Goal: Task Accomplishment & Management: Manage account settings

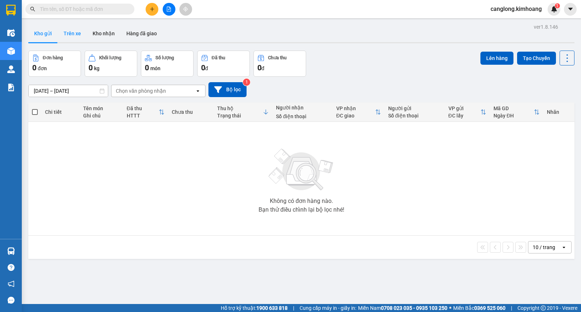
click at [76, 31] on button "Trên xe" at bounding box center [72, 33] width 29 height 17
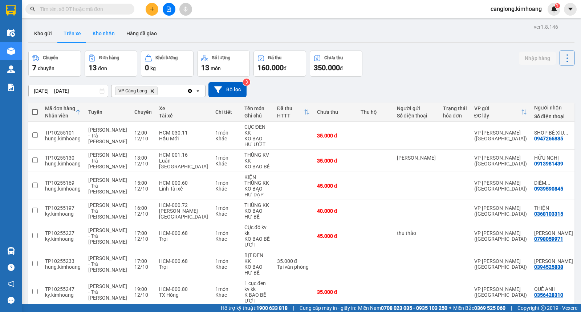
click at [106, 36] on button "Kho nhận" at bounding box center [104, 33] width 34 height 17
type input "[DATE] – [DATE]"
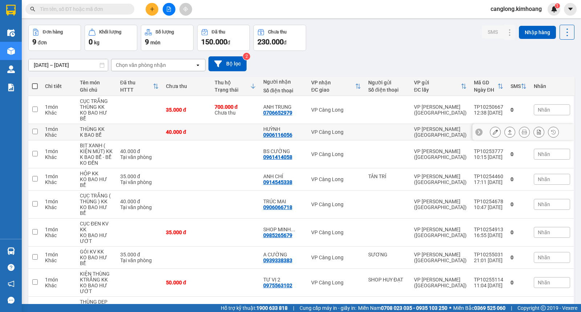
scroll to position [53, 0]
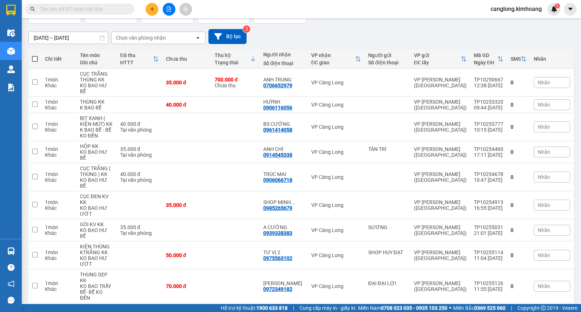
click at [148, 8] on button at bounding box center [152, 9] width 13 height 13
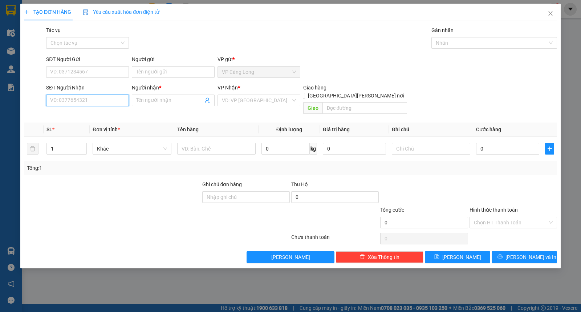
click at [76, 102] on input "SĐT Người Nhận" at bounding box center [87, 100] width 83 height 12
click at [89, 112] on div "0909280636 - HÙNG" at bounding box center [88, 115] width 74 height 8
type input "0909280636"
type input "HÙNG"
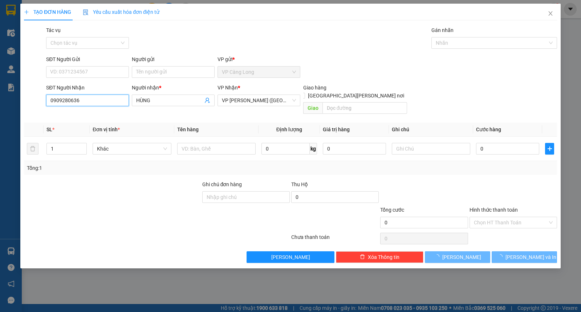
type input "40.000"
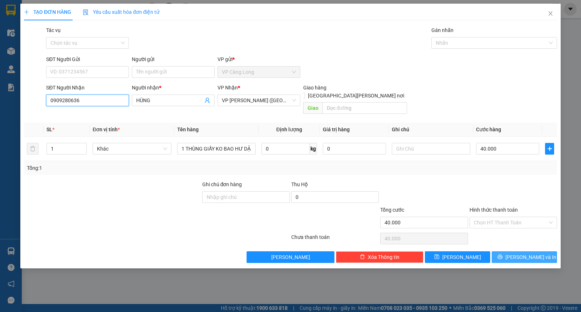
type input "0909280636"
click at [504, 251] on button "[PERSON_NAME] và In" at bounding box center [524, 257] width 65 height 12
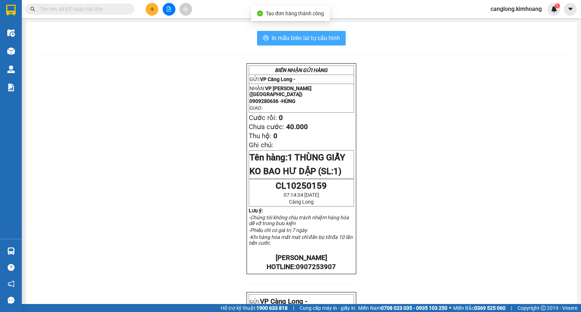
click at [304, 39] on span "In mẫu biên lai tự cấu hình" at bounding box center [306, 37] width 68 height 9
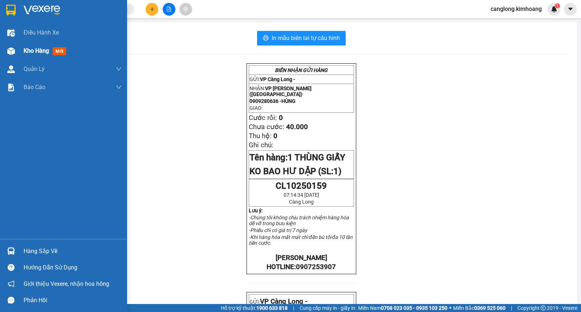
click at [26, 52] on span "Kho hàng" at bounding box center [36, 50] width 25 height 7
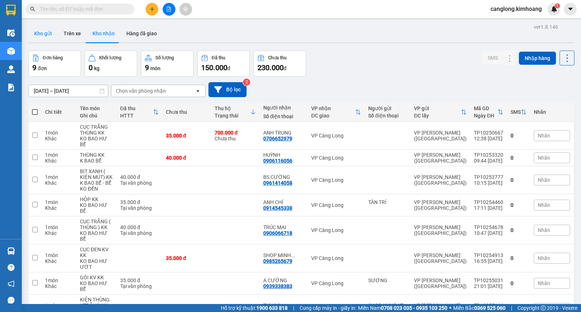
click at [44, 33] on button "Kho gửi" at bounding box center [42, 33] width 29 height 17
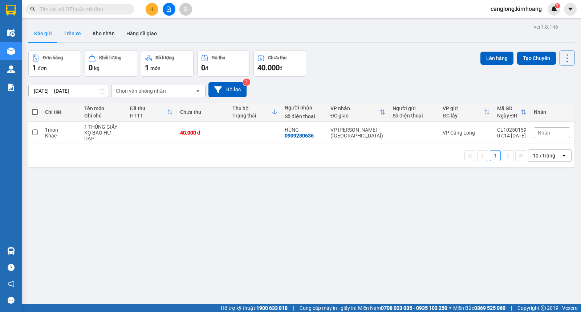
click at [78, 35] on button "Trên xe" at bounding box center [72, 33] width 29 height 17
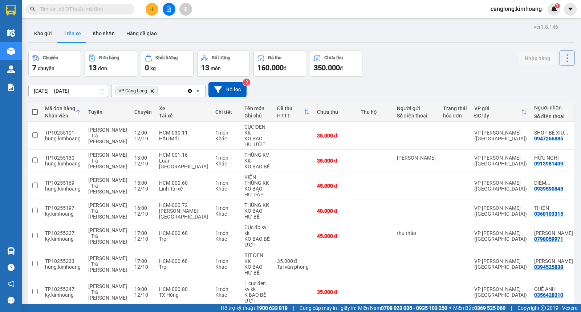
click at [413, 52] on div "Chuyến 7 chuyến Đơn hàng 13 đơn [PERSON_NAME] 0 kg Số [PERSON_NAME] 13 món Đã t…" at bounding box center [301, 64] width 547 height 26
click at [106, 33] on button "Kho nhận" at bounding box center [104, 33] width 34 height 17
type input "[DATE] – [DATE]"
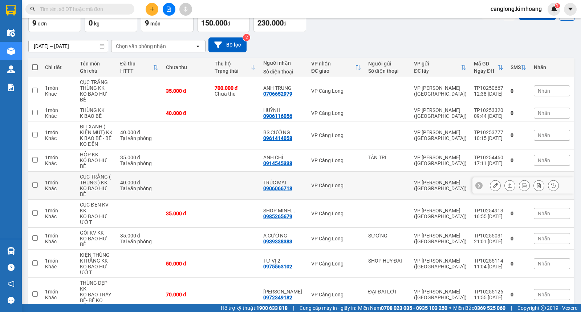
scroll to position [53, 0]
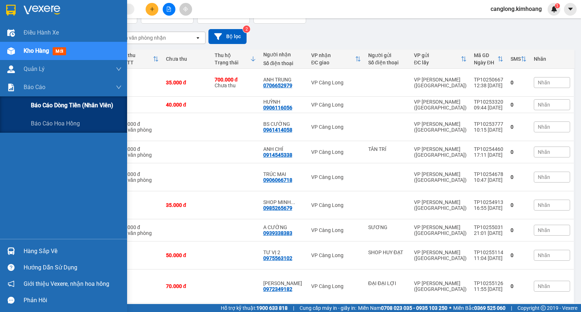
click at [32, 102] on span "Báo cáo dòng tiền (nhân viên)" at bounding box center [72, 105] width 82 height 9
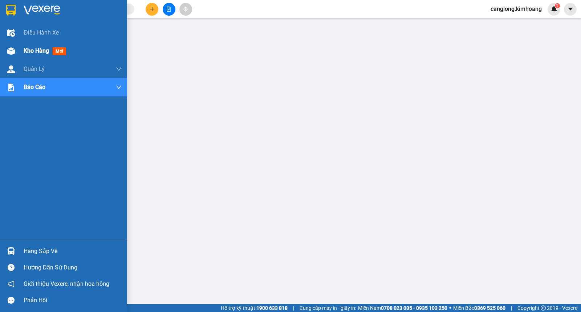
click at [22, 48] on div "Kho hàng mới" at bounding box center [63, 51] width 127 height 18
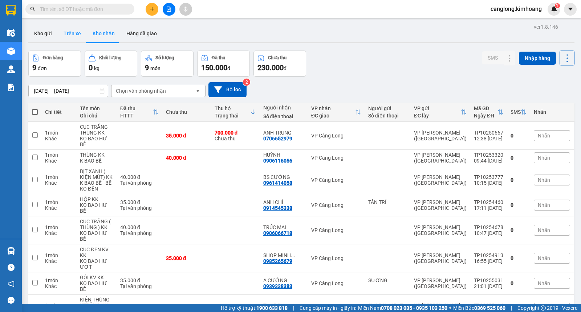
click at [81, 34] on button "Trên xe" at bounding box center [72, 33] width 29 height 17
type input "[DATE] – [DATE]"
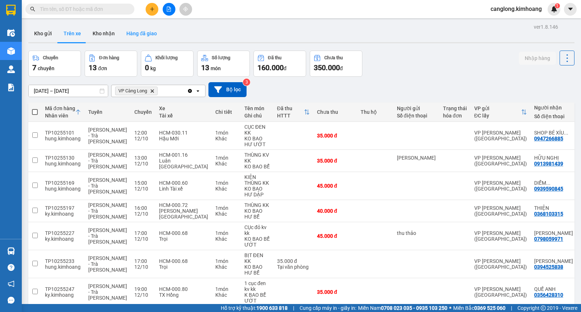
click at [130, 35] on button "Hàng đã giao" at bounding box center [142, 33] width 42 height 17
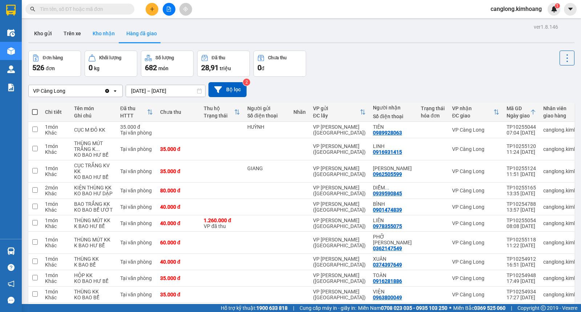
click at [106, 35] on button "Kho nhận" at bounding box center [104, 33] width 34 height 17
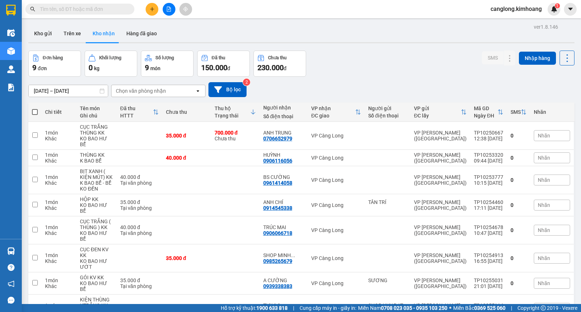
click at [87, 25] on button "Kho nhận" at bounding box center [104, 33] width 34 height 17
drag, startPoint x: 68, startPoint y: 34, endPoint x: 71, endPoint y: 36, distance: 3.7
click at [69, 35] on button "Trên xe" at bounding box center [72, 33] width 29 height 17
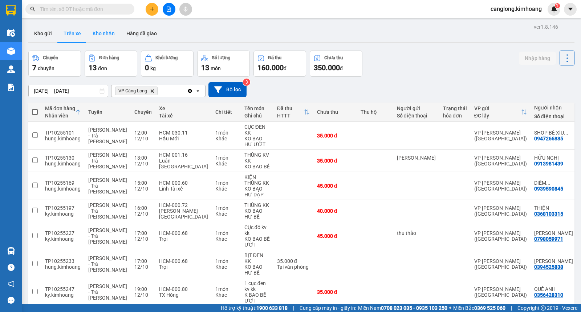
click at [107, 35] on button "Kho nhận" at bounding box center [104, 33] width 34 height 17
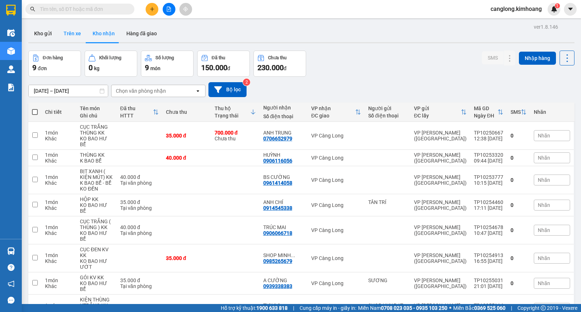
click at [75, 33] on button "Trên xe" at bounding box center [72, 33] width 29 height 17
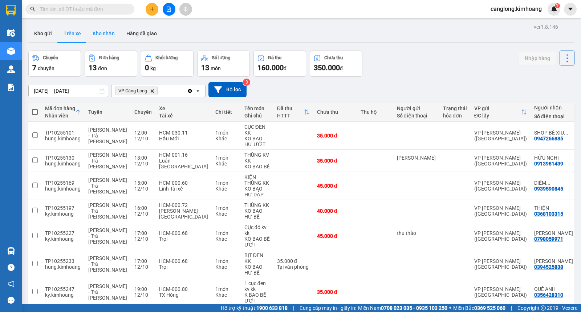
click at [106, 36] on button "Kho nhận" at bounding box center [104, 33] width 34 height 17
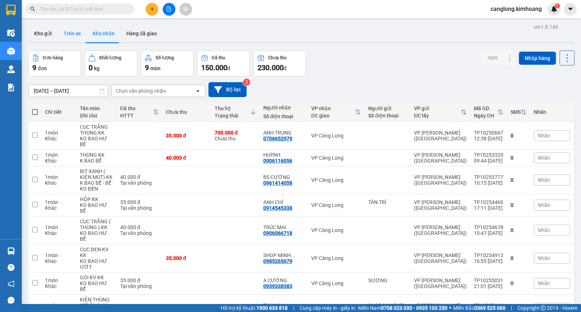
click at [73, 37] on button "Trên xe" at bounding box center [72, 33] width 29 height 17
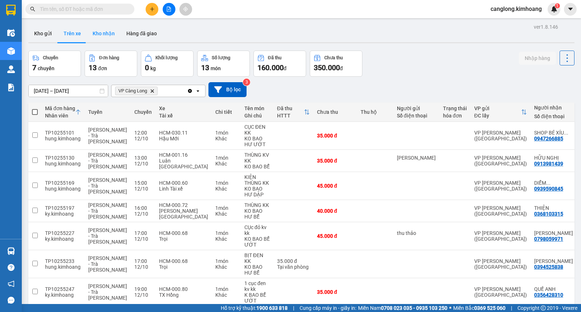
click at [107, 33] on button "Kho nhận" at bounding box center [104, 33] width 34 height 17
type input "[DATE] – [DATE]"
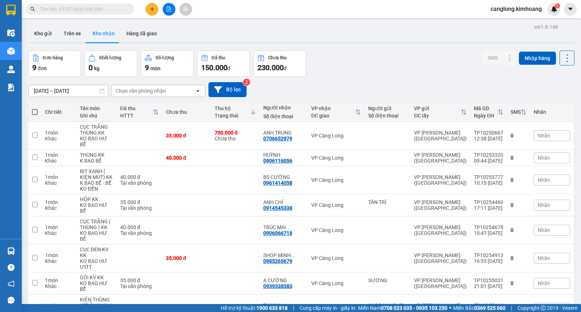
click at [72, 12] on input "text" at bounding box center [83, 9] width 86 height 8
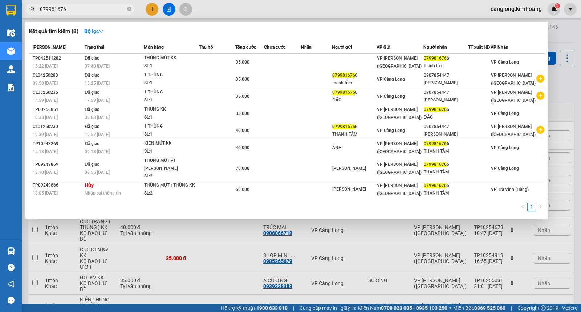
type input "0799816766"
click at [129, 11] on icon "close-circle" at bounding box center [129, 9] width 4 height 4
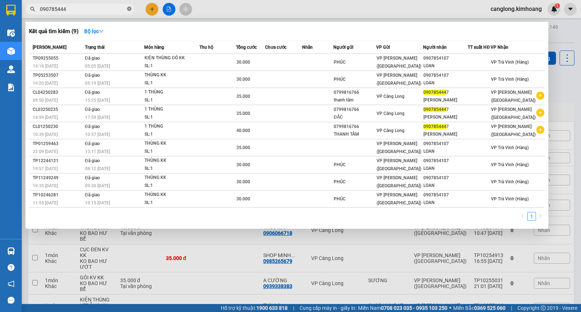
type input "0907854447"
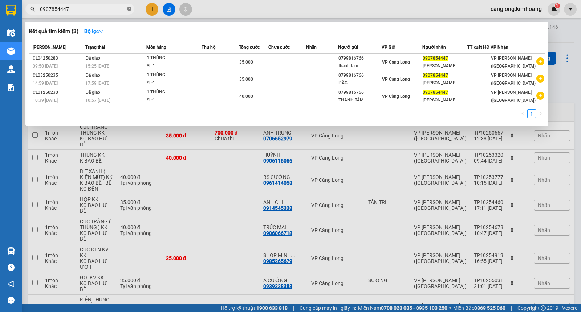
click at [129, 10] on icon "close-circle" at bounding box center [129, 9] width 4 height 4
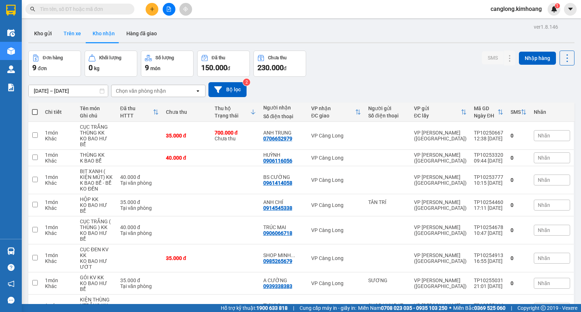
click at [74, 34] on button "Trên xe" at bounding box center [72, 33] width 29 height 17
type input "[DATE] – [DATE]"
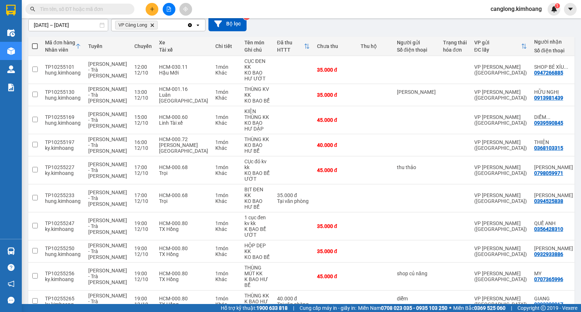
scroll to position [64, 0]
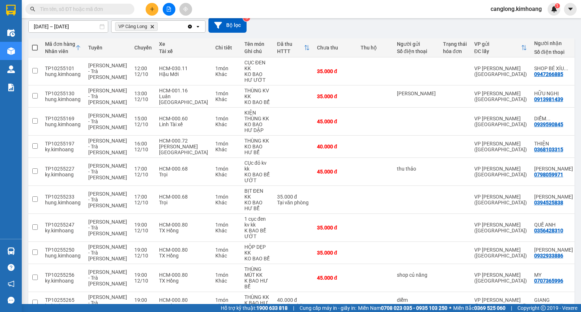
click at [96, 11] on input "text" at bounding box center [83, 9] width 86 height 8
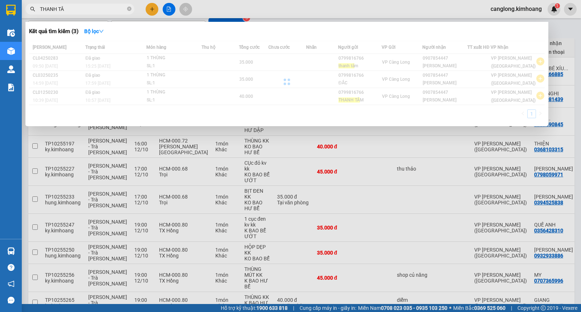
type input "THANH TÂM"
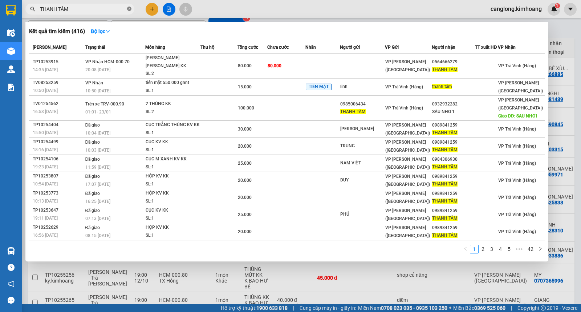
click at [129, 10] on icon "close-circle" at bounding box center [129, 9] width 4 height 4
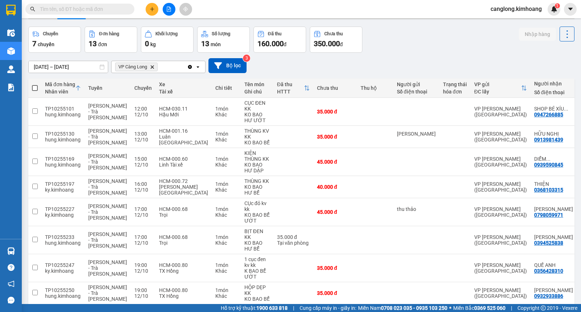
scroll to position [0, 0]
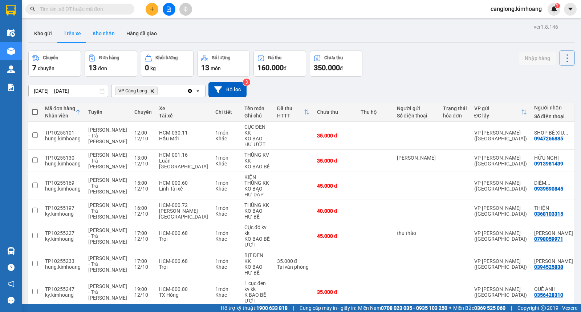
click at [110, 34] on button "Kho nhận" at bounding box center [104, 33] width 34 height 17
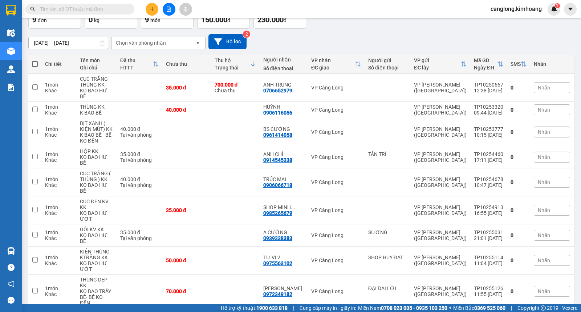
scroll to position [53, 0]
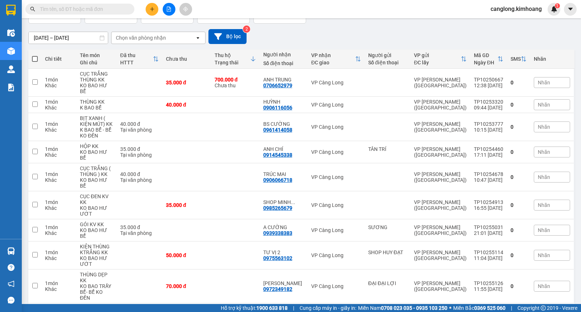
click at [49, 39] on input "[DATE] – [DATE]" at bounding box center [68, 38] width 79 height 12
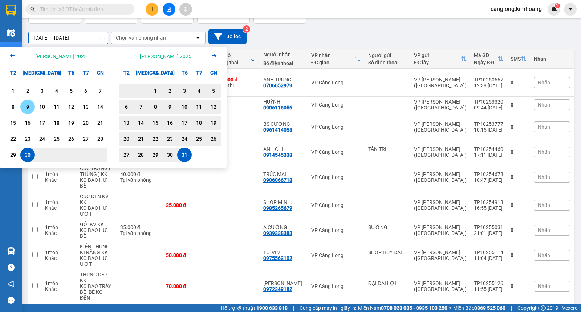
click at [27, 106] on div "9" at bounding box center [28, 106] width 10 height 9
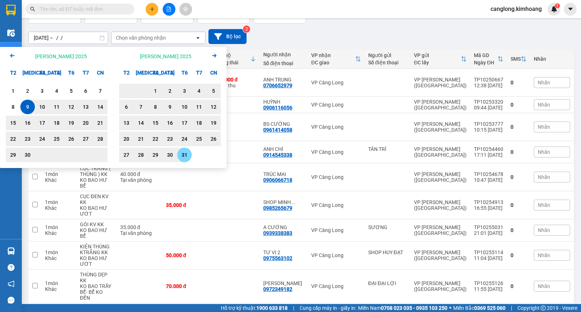
click at [187, 155] on div "31" at bounding box center [185, 154] width 10 height 9
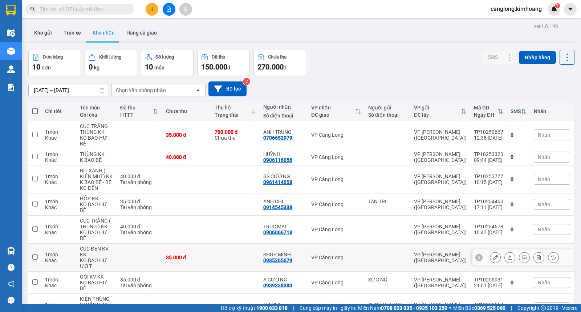
scroll to position [0, 0]
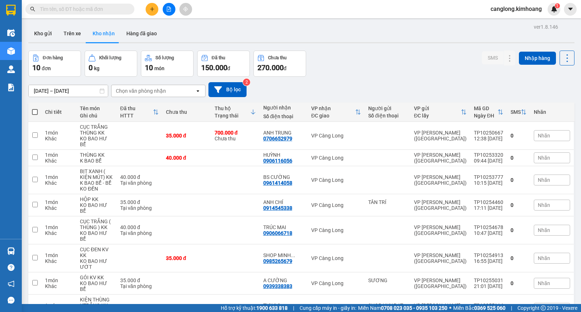
click at [47, 92] on input "[DATE] – [DATE]" at bounding box center [68, 91] width 79 height 12
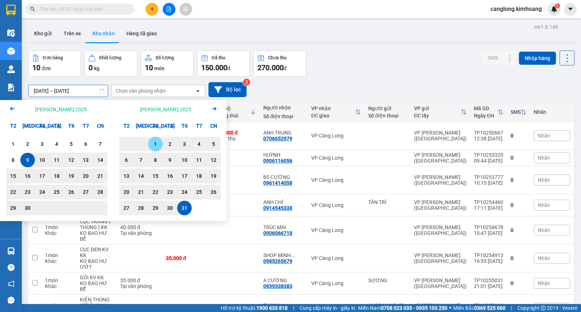
click at [157, 142] on div "1" at bounding box center [155, 144] width 10 height 9
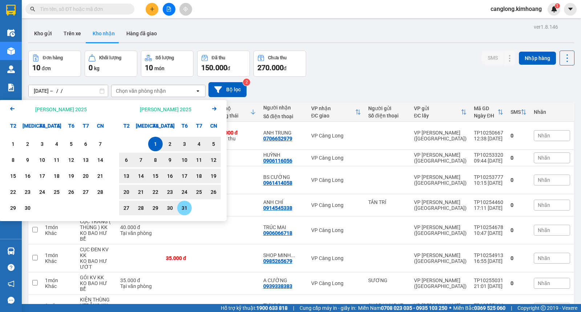
click at [187, 207] on div "31" at bounding box center [185, 208] width 10 height 9
type input "[DATE] – [DATE]"
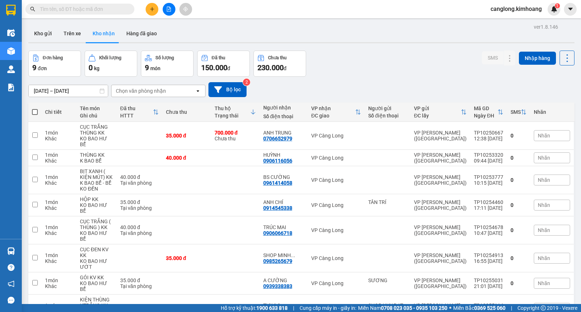
click at [113, 12] on input "text" at bounding box center [83, 9] width 86 height 8
click at [149, 11] on button at bounding box center [152, 9] width 13 height 13
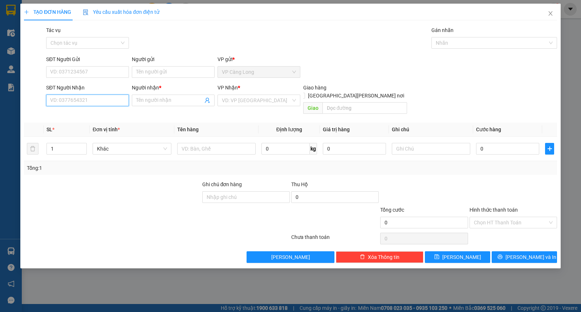
click at [82, 100] on input "SĐT Người Nhận" at bounding box center [87, 100] width 83 height 12
click at [92, 114] on div "0908242717 - A HÁ" at bounding box center [88, 115] width 74 height 8
type input "0908242717"
type input "A HÁ"
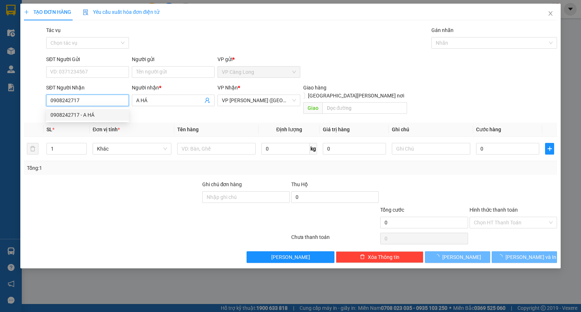
type input "40.000"
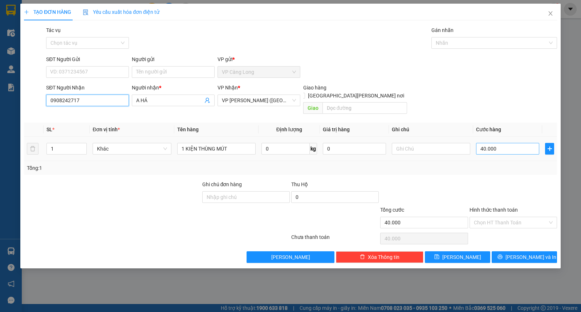
type input "0908242717"
click at [506, 143] on input "40.000" at bounding box center [507, 149] width 63 height 12
type input "8"
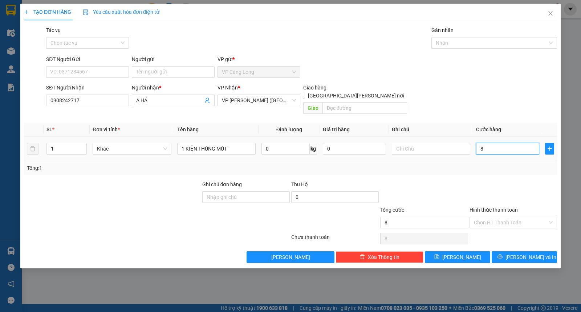
type input "80"
type input "800"
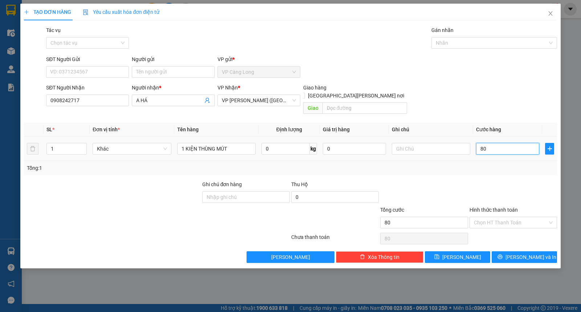
type input "800"
type input "8.000"
type input "80.000"
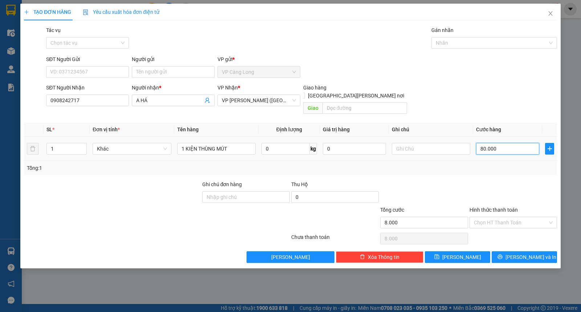
type input "80.000"
click at [493, 217] on input "Hình thức thanh toán" at bounding box center [511, 222] width 74 height 11
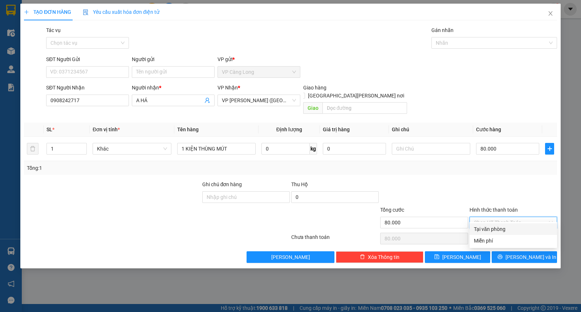
click at [491, 229] on div "Tại văn phòng" at bounding box center [513, 229] width 79 height 8
type input "0"
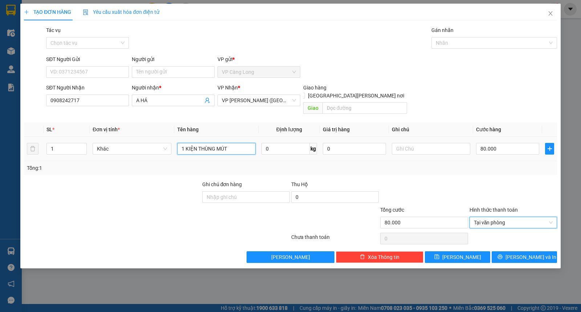
click at [238, 143] on input "1 KIỆN THÙNG MÚT" at bounding box center [216, 149] width 79 height 12
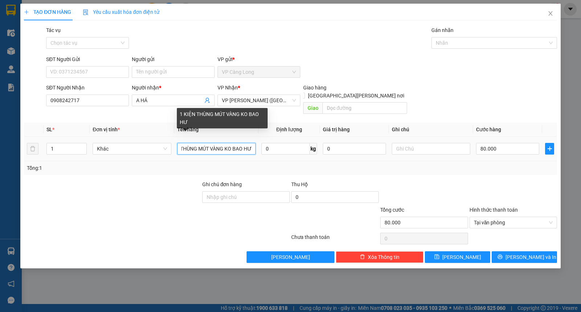
scroll to position [0, 18]
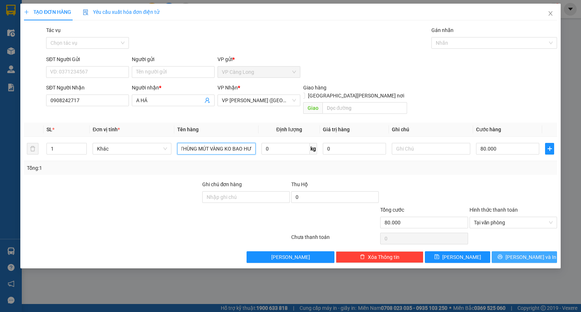
type input "1 KIỆN THÙNG MÚT VÀNG KO BAO HƯ"
click at [503, 254] on icon "printer" at bounding box center [500, 256] width 5 height 5
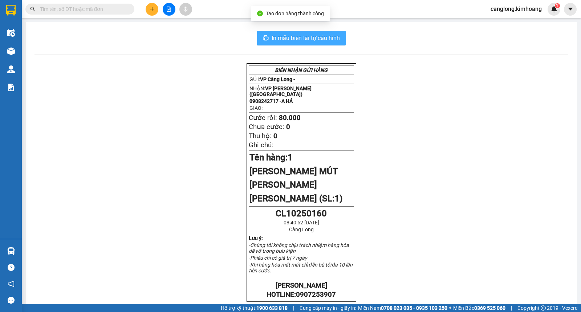
click at [314, 37] on span "In mẫu biên lai tự cấu hình" at bounding box center [306, 37] width 68 height 9
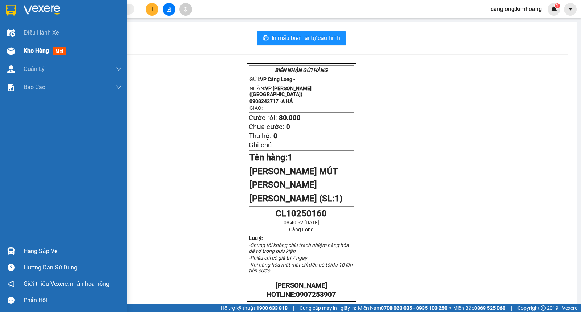
click at [36, 51] on span "Kho hàng" at bounding box center [36, 50] width 25 height 7
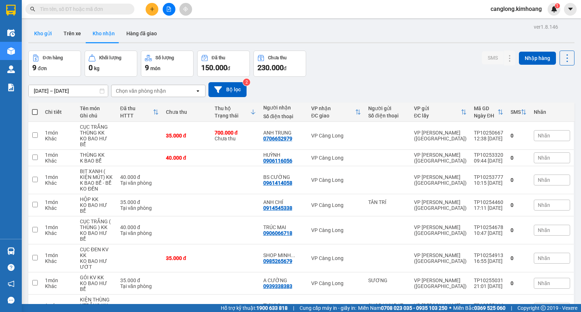
click at [48, 33] on button "Kho gửi" at bounding box center [42, 33] width 29 height 17
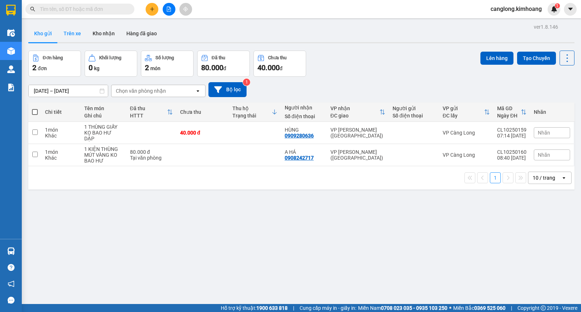
click at [74, 33] on button "Trên xe" at bounding box center [72, 33] width 29 height 17
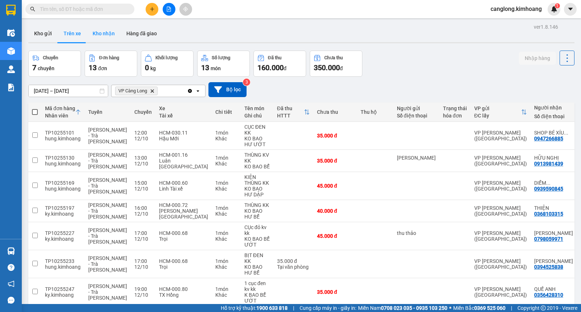
click at [98, 31] on button "Kho nhận" at bounding box center [104, 33] width 34 height 17
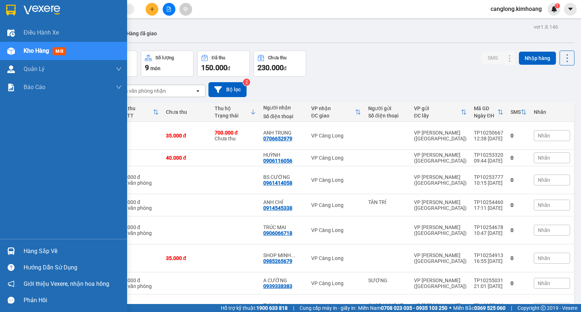
click at [35, 249] on div "Hàng sắp về" at bounding box center [73, 251] width 98 height 11
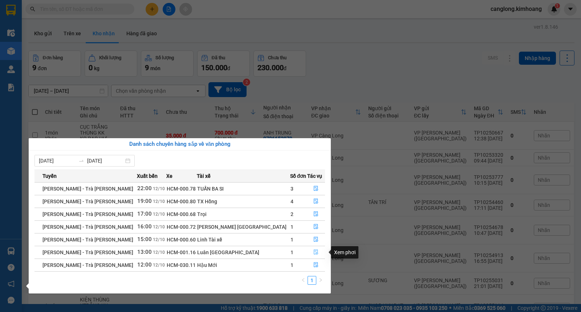
click at [314, 253] on icon "file-done" at bounding box center [316, 251] width 4 height 5
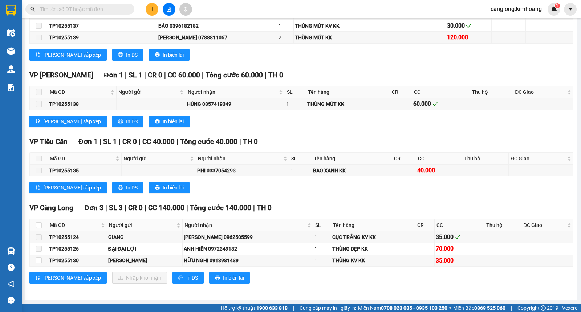
scroll to position [314, 0]
click at [39, 262] on input "checkbox" at bounding box center [39, 260] width 6 height 6
checkbox input "true"
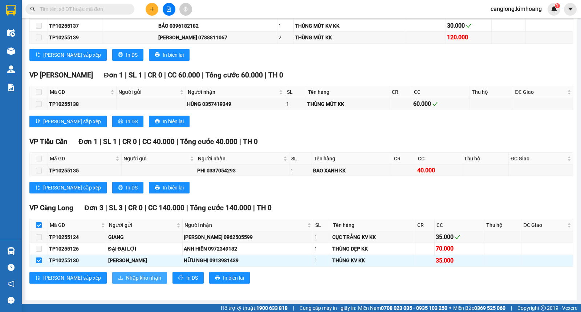
click at [126, 275] on span "Nhập kho nhận" at bounding box center [143, 278] width 35 height 8
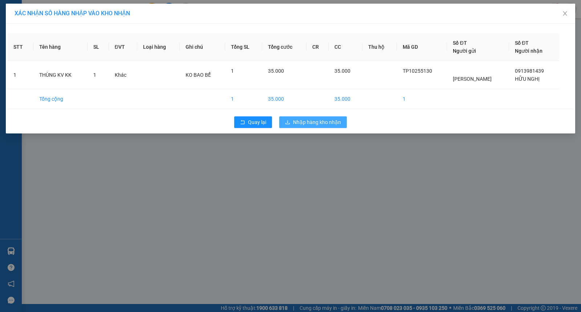
click at [317, 125] on span "Nhập hàng kho nhận" at bounding box center [317, 122] width 48 height 8
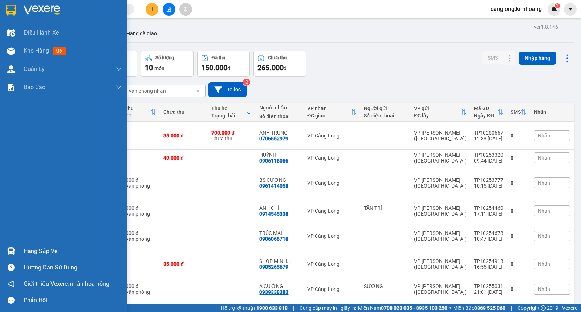
click at [27, 250] on div "Hàng sắp về" at bounding box center [73, 251] width 98 height 11
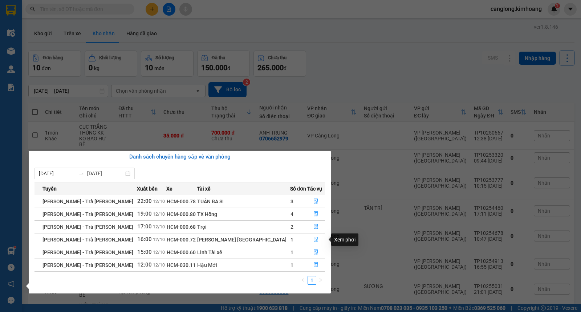
click at [314, 241] on icon "file-done" at bounding box center [316, 239] width 5 height 5
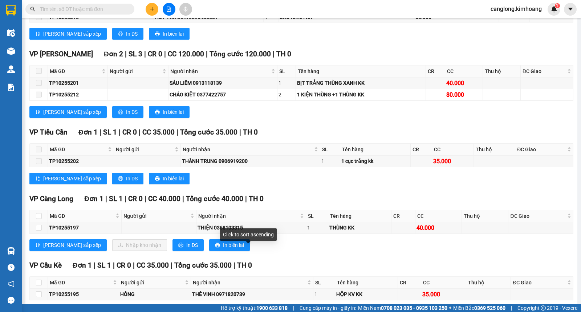
scroll to position [435, 0]
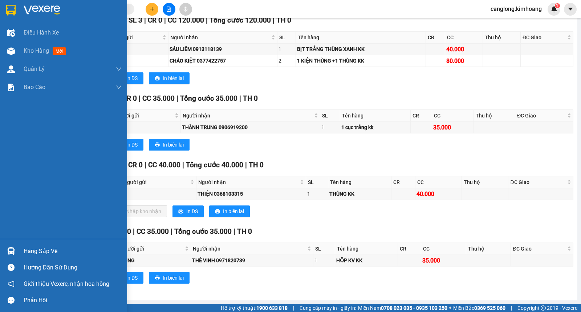
click at [27, 252] on div "Hàng sắp về" at bounding box center [73, 251] width 98 height 11
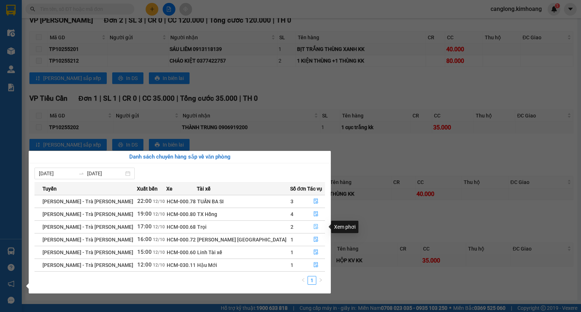
click at [314, 226] on icon "file-done" at bounding box center [316, 226] width 4 height 5
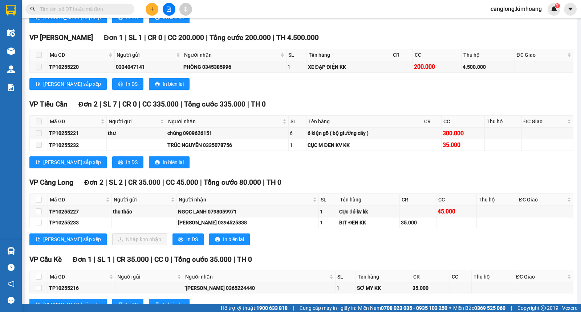
scroll to position [413, 0]
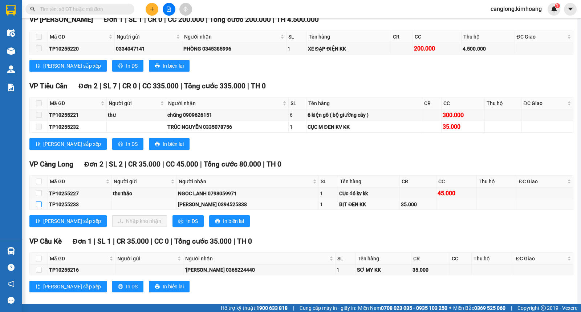
click at [39, 207] on input "checkbox" at bounding box center [39, 204] width 6 height 6
checkbox input "true"
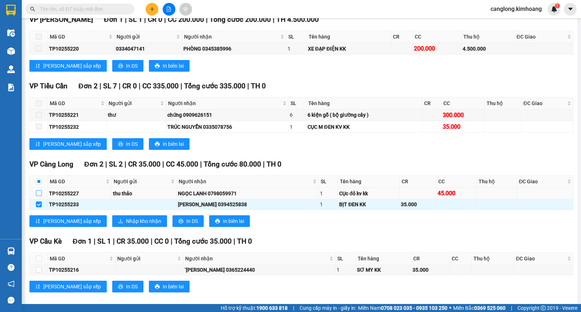
click at [39, 196] on input "checkbox" at bounding box center [39, 193] width 6 height 6
checkbox input "true"
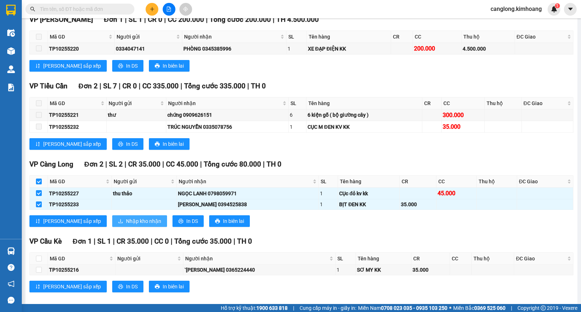
click at [126, 225] on span "Nhập kho nhận" at bounding box center [143, 221] width 35 height 8
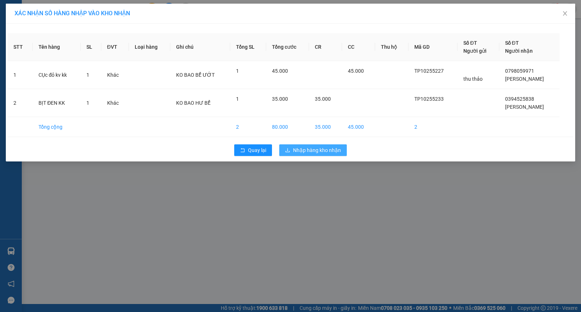
click at [307, 148] on span "Nhập hàng kho nhận" at bounding box center [317, 150] width 48 height 8
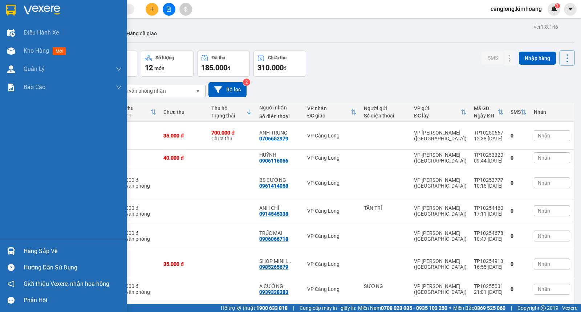
click at [21, 250] on div "Hàng sắp về" at bounding box center [63, 251] width 127 height 16
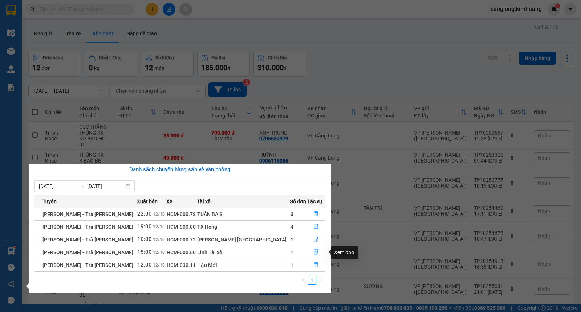
click at [314, 251] on icon "file-done" at bounding box center [316, 251] width 5 height 5
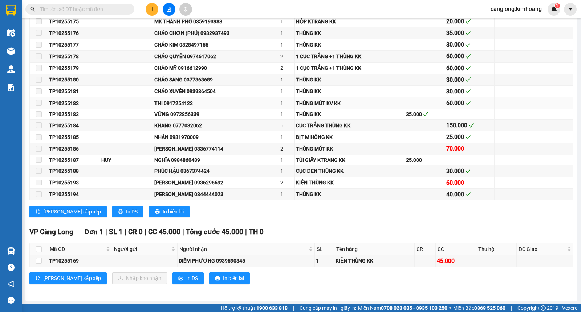
scroll to position [208, 0]
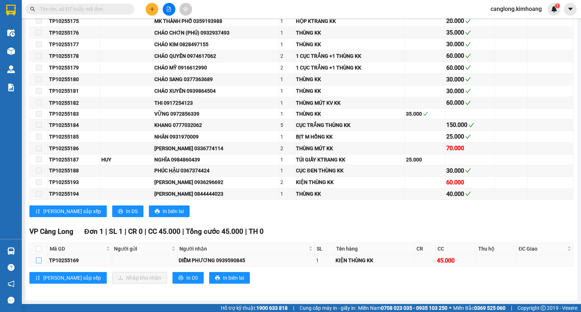
click at [37, 260] on input "checkbox" at bounding box center [39, 260] width 6 height 6
checkbox input "true"
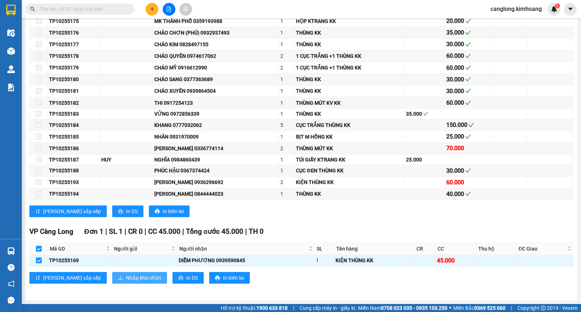
click at [126, 279] on span "Nhập kho nhận" at bounding box center [143, 278] width 35 height 8
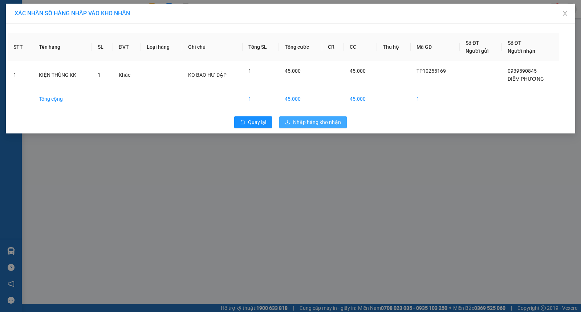
click at [325, 123] on span "Nhập hàng kho nhận" at bounding box center [317, 122] width 48 height 8
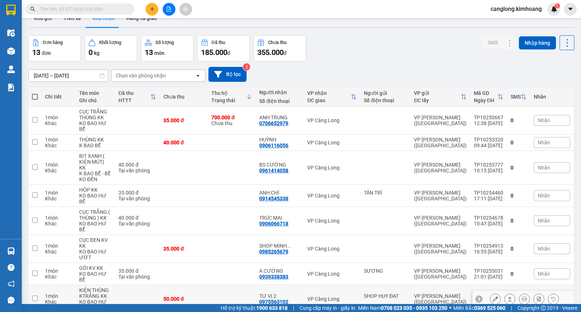
scroll to position [136, 0]
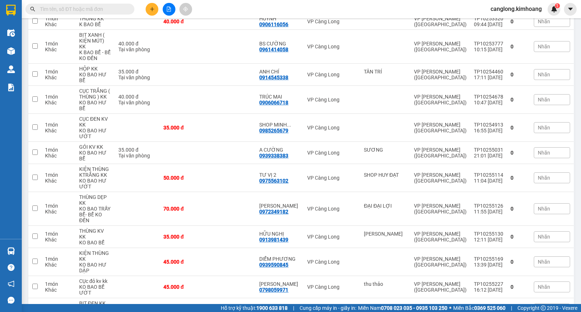
click at [117, 10] on input "text" at bounding box center [83, 9] width 86 height 8
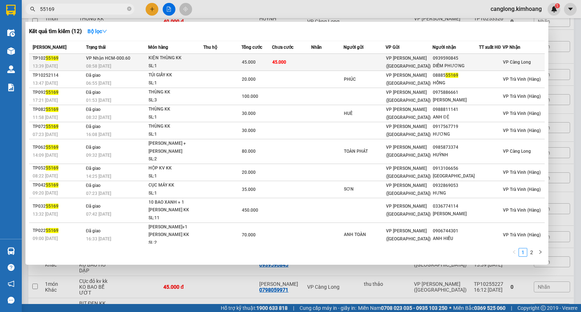
type input "55169"
click at [324, 64] on td at bounding box center [327, 62] width 32 height 17
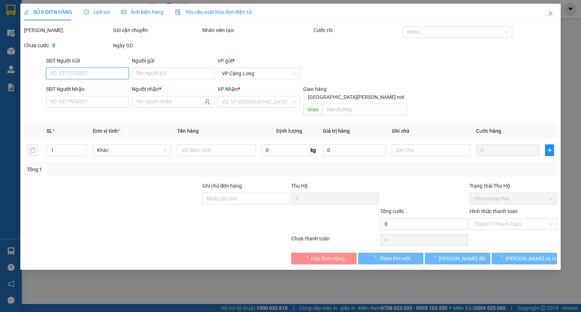
type input "0939590845"
type input "DIỄM PHƯƠNG"
type input "45.000"
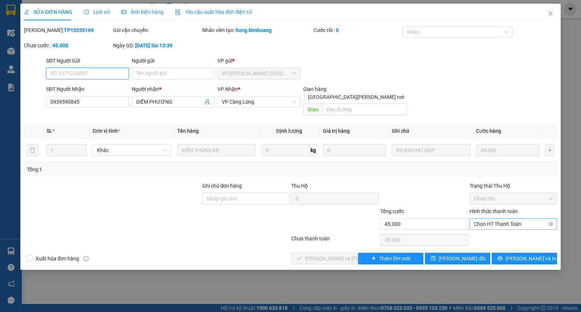
click at [482, 218] on span "Chọn HT Thanh Toán" at bounding box center [513, 223] width 79 height 11
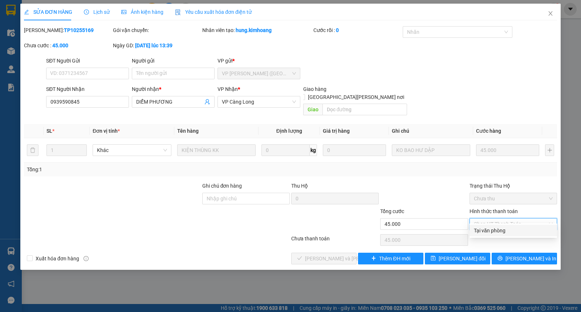
click at [486, 230] on div "Tại văn phòng" at bounding box center [513, 230] width 79 height 8
type input "0"
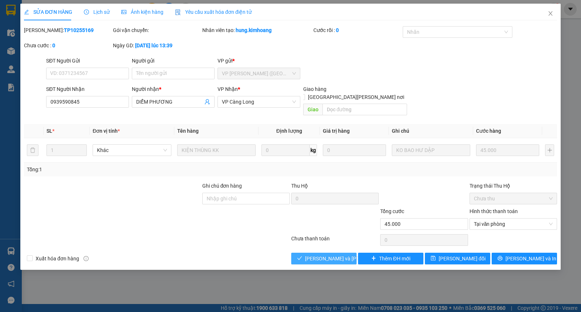
click at [335, 254] on span "[PERSON_NAME] và [PERSON_NAME] hàng" at bounding box center [354, 258] width 98 height 8
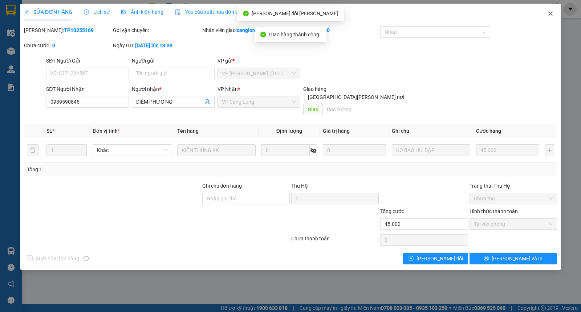
click at [551, 14] on icon "close" at bounding box center [551, 13] width 4 height 4
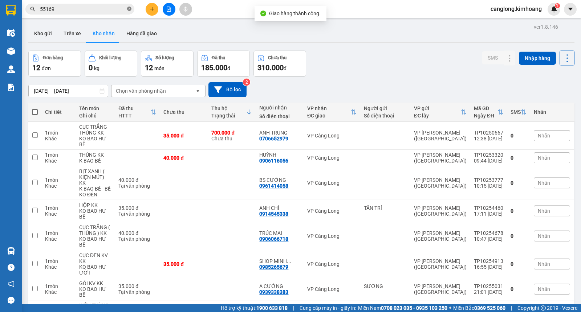
click at [129, 10] on icon "close-circle" at bounding box center [129, 9] width 4 height 4
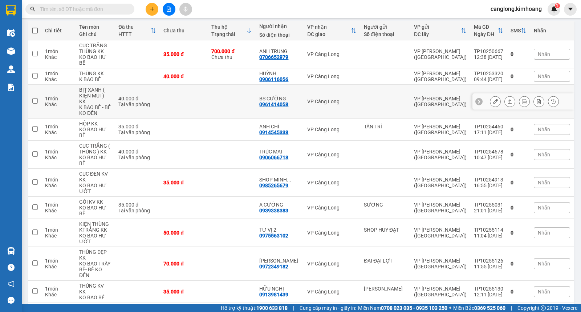
scroll to position [28, 0]
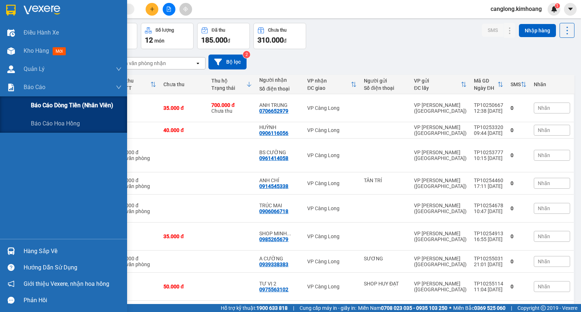
click at [44, 105] on span "Báo cáo dòng tiền (nhân viên)" at bounding box center [72, 105] width 82 height 9
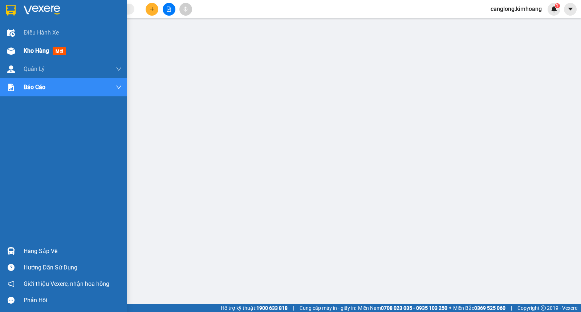
click at [39, 51] on span "Kho hàng" at bounding box center [36, 50] width 25 height 7
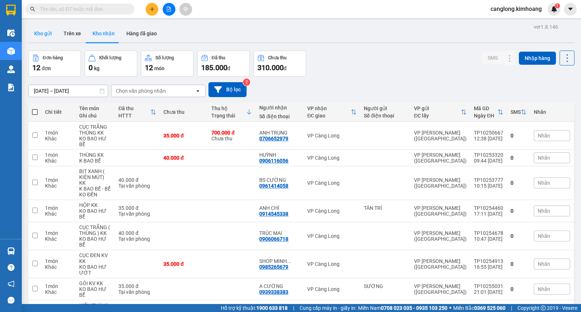
click at [44, 35] on button "Kho gửi" at bounding box center [42, 33] width 29 height 17
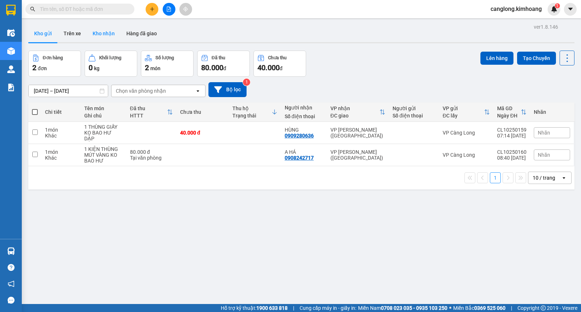
click at [103, 34] on button "Kho nhận" at bounding box center [104, 33] width 34 height 17
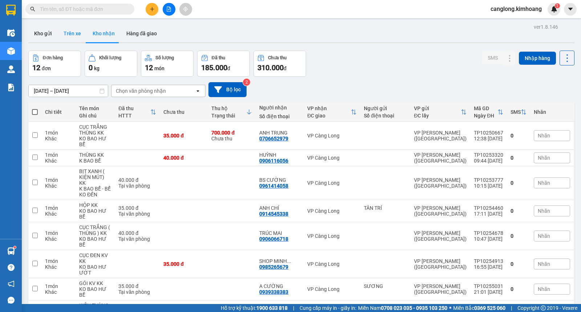
click at [71, 31] on button "Trên xe" at bounding box center [72, 33] width 29 height 17
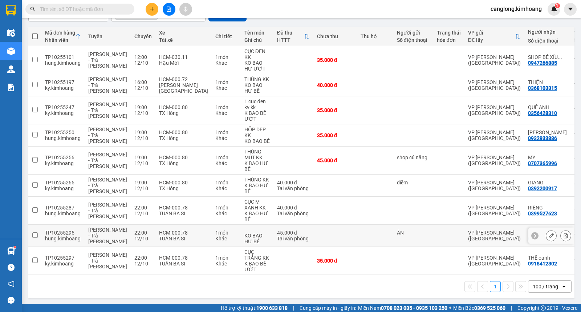
scroll to position [79, 0]
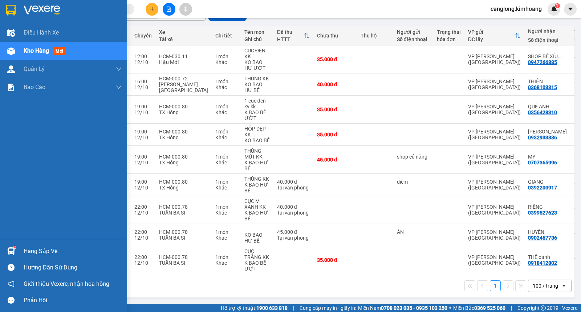
click at [12, 250] on img at bounding box center [11, 251] width 8 height 8
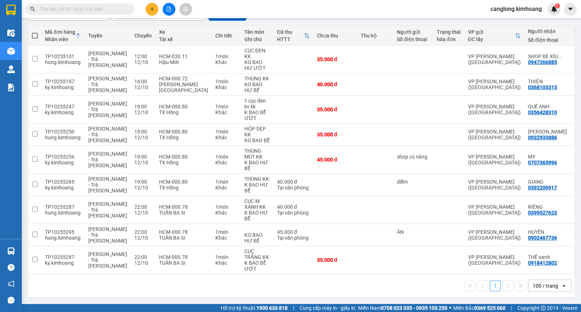
click at [451, 8] on section "Kết quả [PERSON_NAME] ( 12 ) Bộ lọc Mã ĐH Trạng thái Món hàng Thu hộ Tổng [PERS…" at bounding box center [290, 156] width 581 height 312
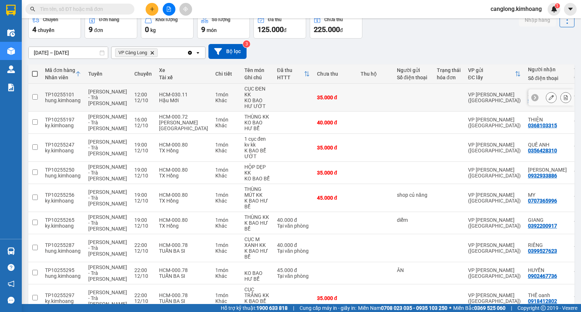
scroll to position [0, 0]
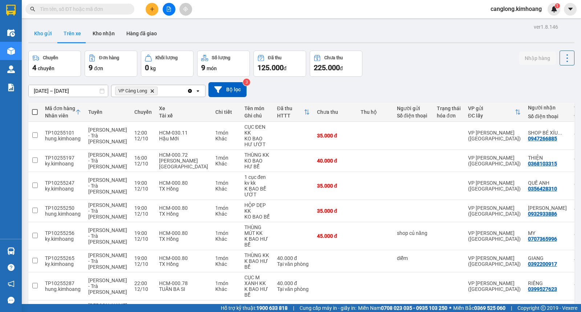
click at [45, 33] on button "Kho gửi" at bounding box center [42, 33] width 29 height 17
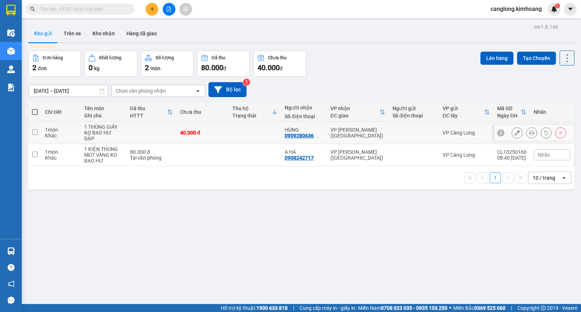
click at [36, 129] on input "checkbox" at bounding box center [34, 131] width 5 height 5
checkbox input "true"
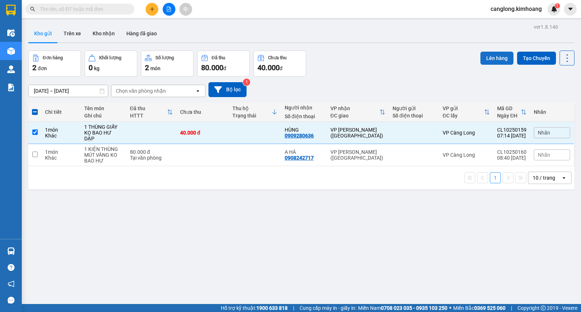
click at [483, 58] on button "Lên hàng" at bounding box center [497, 58] width 33 height 13
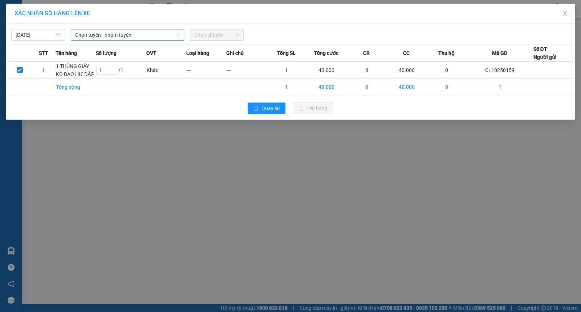
drag, startPoint x: 127, startPoint y: 41, endPoint x: 129, endPoint y: 35, distance: 6.4
click at [127, 40] on div "[DATE] [PERSON_NAME] - nhóm [PERSON_NAME] chuyến STT Tên hàng Số [PERSON_NAME] …" at bounding box center [291, 72] width 570 height 96
click at [129, 35] on span "Chọn tuyến - nhóm tuyến" at bounding box center [127, 34] width 105 height 11
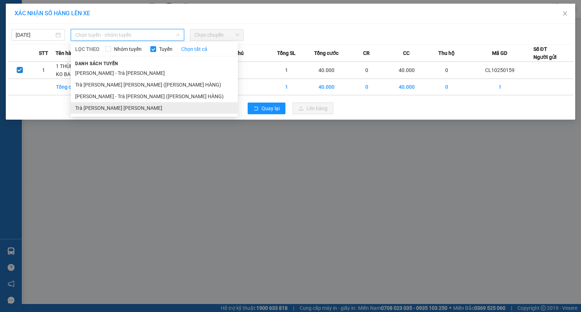
click at [100, 108] on li "Trà [PERSON_NAME] [PERSON_NAME]" at bounding box center [154, 108] width 167 height 12
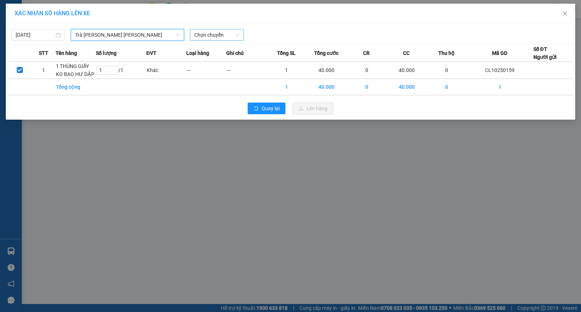
click at [202, 38] on span "Chọn chuyến" at bounding box center [216, 34] width 45 height 11
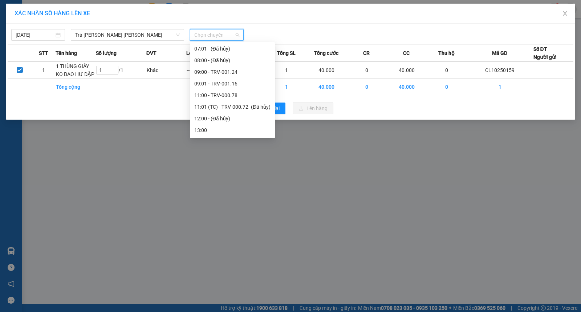
scroll to position [202, 0]
click at [217, 67] on div "09:00 - TRV-001.24" at bounding box center [232, 69] width 76 height 8
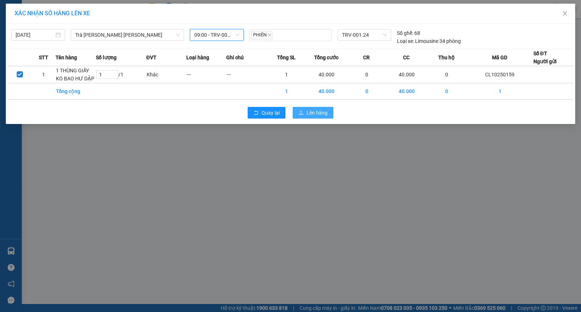
click at [307, 110] on span "Lên hàng" at bounding box center [317, 113] width 21 height 8
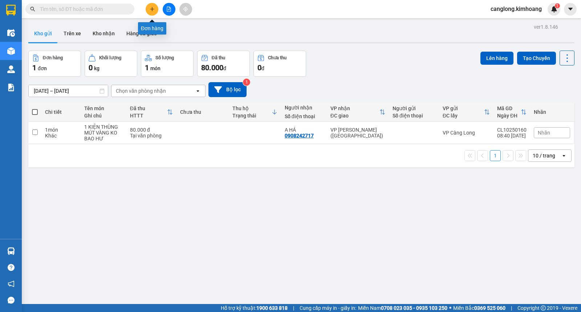
click at [157, 7] on button at bounding box center [152, 9] width 13 height 13
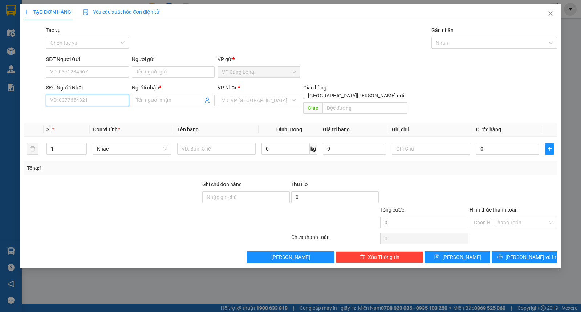
click at [99, 102] on input "SĐT Người Nhận" at bounding box center [87, 100] width 83 height 12
click at [93, 111] on div "0909280636 - HÙNG" at bounding box center [88, 115] width 74 height 8
type input "0909280636"
type input "HÙNG"
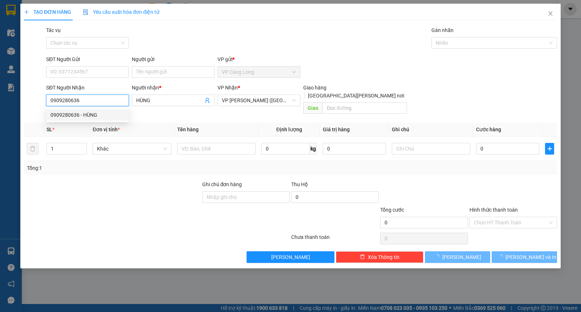
type input "40.000"
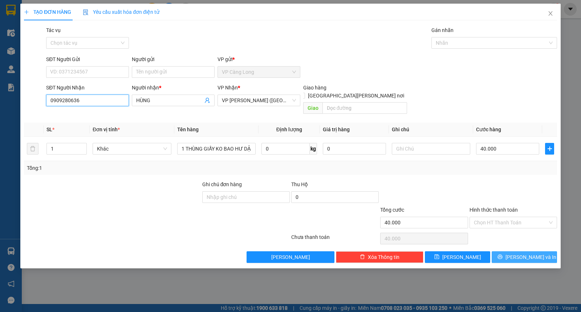
type input "0909280636"
click at [509, 251] on button "[PERSON_NAME] và In" at bounding box center [524, 257] width 65 height 12
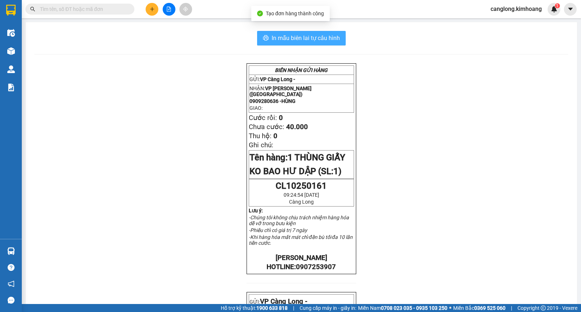
click at [320, 44] on button "In mẫu biên lai tự cấu hình" at bounding box center [301, 38] width 89 height 15
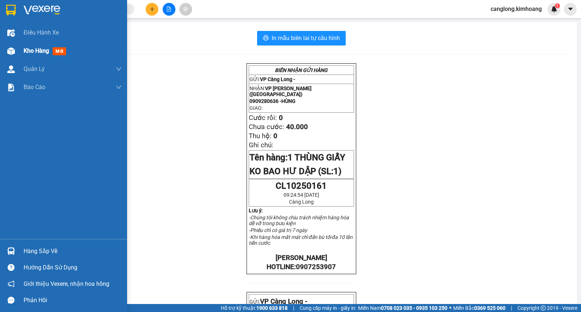
click at [36, 51] on span "Kho hàng" at bounding box center [36, 50] width 25 height 7
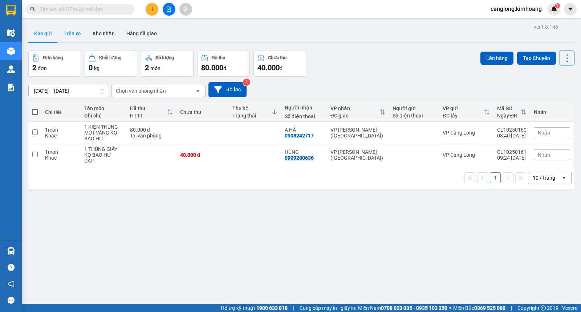
click at [72, 33] on button "Trên xe" at bounding box center [72, 33] width 29 height 17
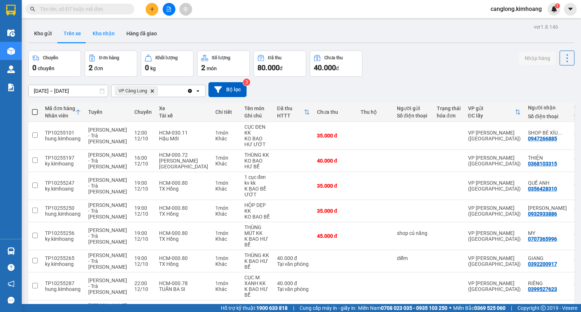
click at [107, 31] on button "Kho nhận" at bounding box center [104, 33] width 34 height 17
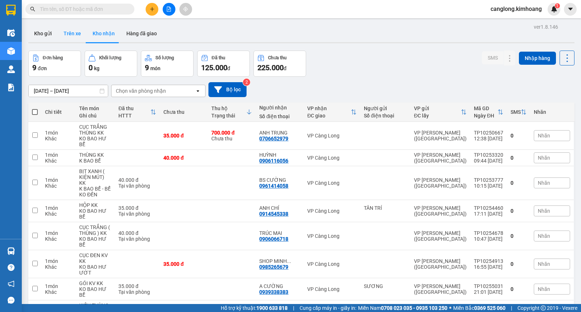
click at [72, 35] on button "Trên xe" at bounding box center [72, 33] width 29 height 17
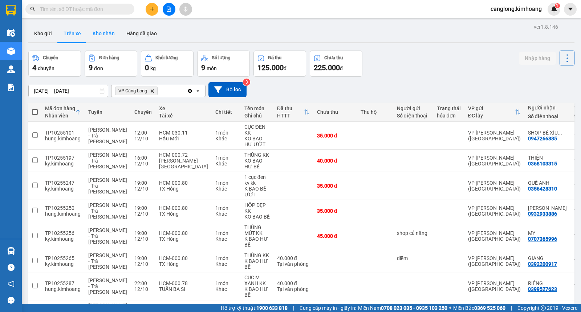
click at [105, 39] on button "Kho nhận" at bounding box center [104, 33] width 34 height 17
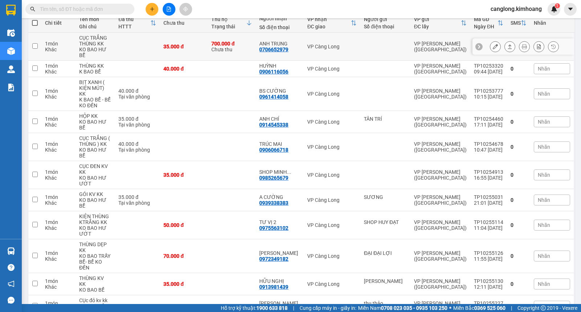
scroll to position [108, 0]
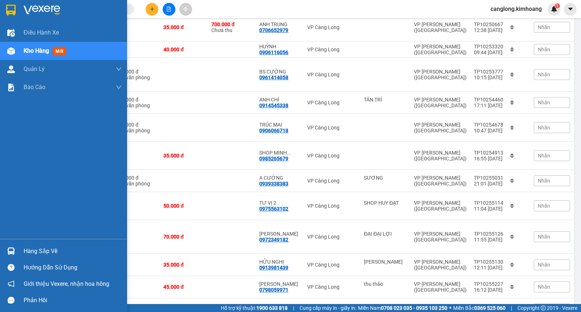
click at [32, 249] on div "Hàng sắp về" at bounding box center [73, 251] width 98 height 11
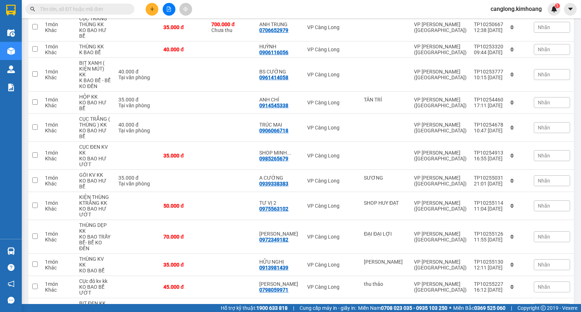
click at [357, 291] on section "Kết quả [PERSON_NAME] ( 12 ) Bộ lọc Mã ĐH Trạng thái Món hàng Thu hộ Tổng [PERS…" at bounding box center [290, 156] width 581 height 312
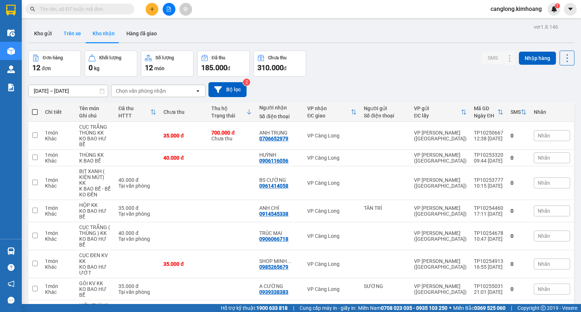
click at [73, 35] on button "Trên xe" at bounding box center [72, 33] width 29 height 17
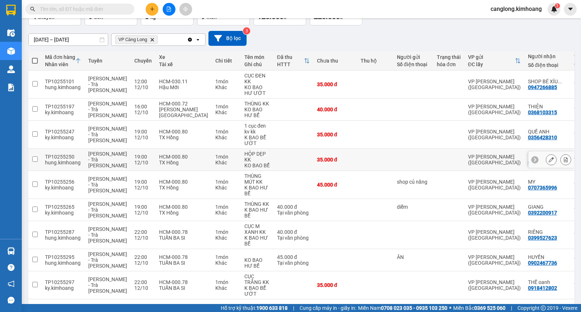
scroll to position [39, 0]
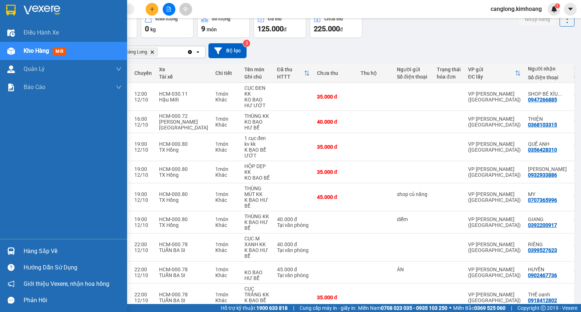
click at [29, 252] on div "Hàng sắp về" at bounding box center [73, 251] width 98 height 11
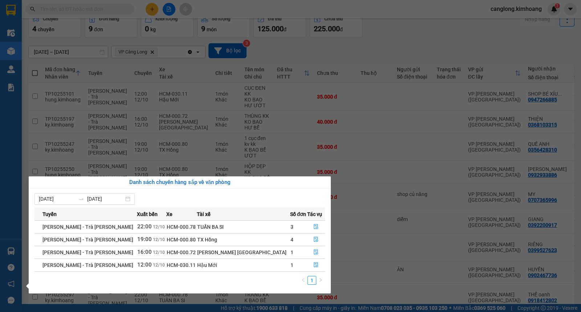
click at [398, 46] on section "Kết quả [PERSON_NAME] ( 12 ) Bộ lọc Mã ĐH Trạng thái Món hàng Thu hộ Tổng [PERS…" at bounding box center [290, 156] width 581 height 312
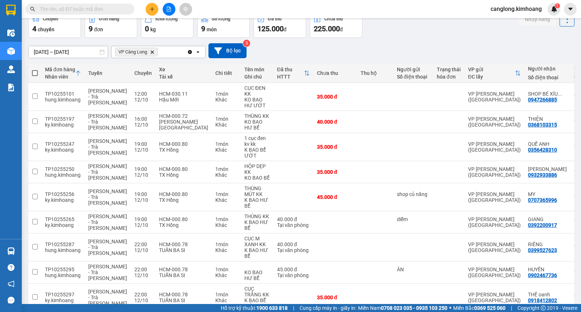
scroll to position [0, 0]
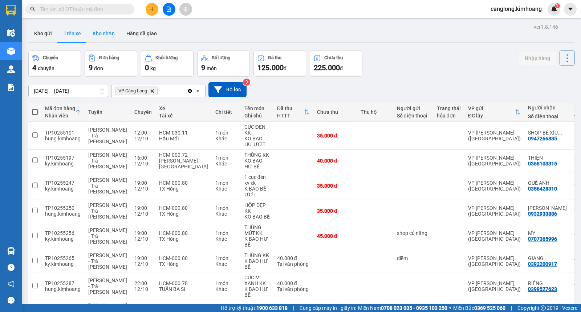
click at [105, 37] on button "Kho nhận" at bounding box center [104, 33] width 34 height 17
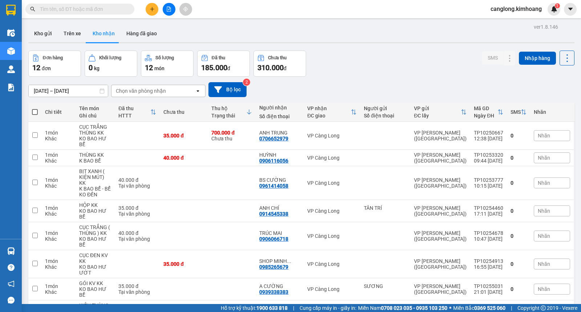
click at [153, 8] on icon "plus" at bounding box center [152, 9] width 5 height 5
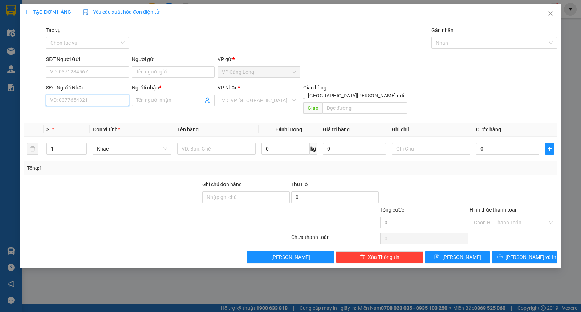
click at [96, 103] on input "SĐT Người Nhận" at bounding box center [87, 100] width 83 height 12
click at [80, 102] on input "SĐT Người Nhận" at bounding box center [87, 100] width 83 height 12
type input "0778164173"
click at [153, 100] on input "Người nhận *" at bounding box center [169, 100] width 67 height 8
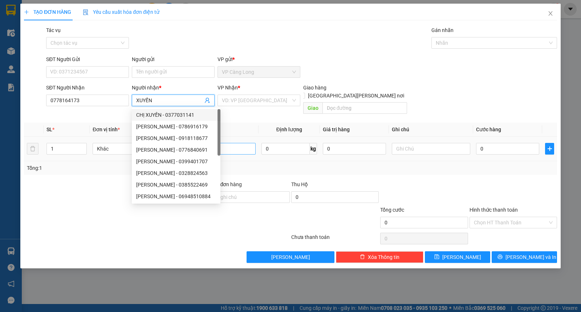
type input "XUYẾN"
click at [229, 143] on input "text" at bounding box center [216, 149] width 79 height 12
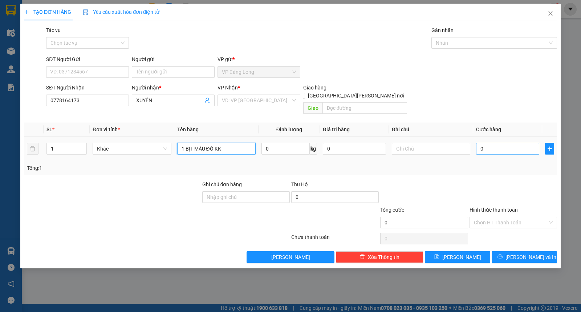
type input "1 BỊT MÀU ĐÒ KK"
click at [511, 144] on input "0" at bounding box center [507, 149] width 63 height 12
type input "3"
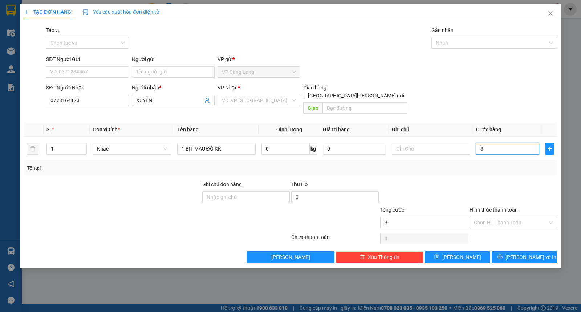
type input "35"
type input "350"
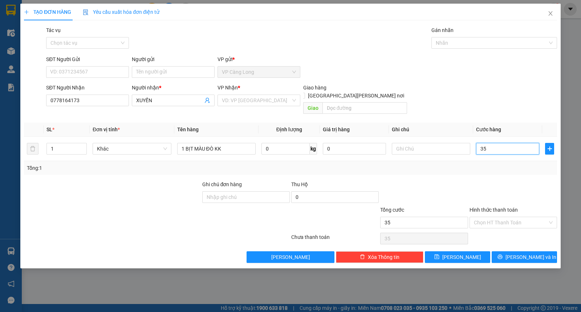
type input "350"
type input "3.500"
type input "35.000"
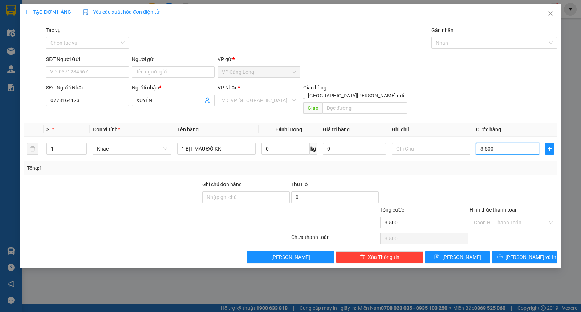
type input "35.000"
click at [503, 254] on icon "printer" at bounding box center [500, 256] width 5 height 5
click at [247, 104] on input "search" at bounding box center [256, 100] width 69 height 11
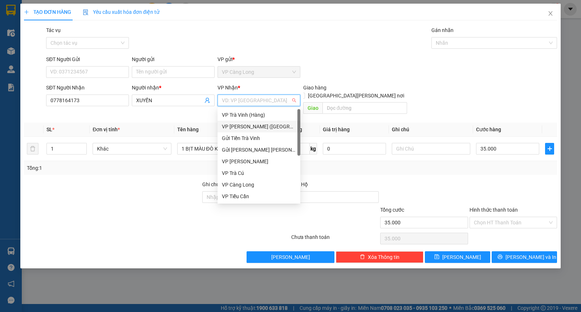
click at [241, 124] on div "VP [PERSON_NAME] ([GEOGRAPHIC_DATA])" at bounding box center [259, 126] width 74 height 8
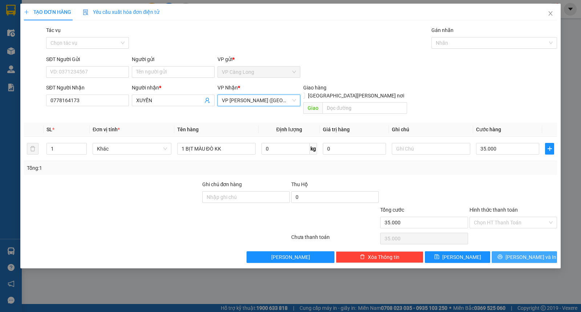
click at [509, 251] on button "[PERSON_NAME] và In" at bounding box center [524, 257] width 65 height 12
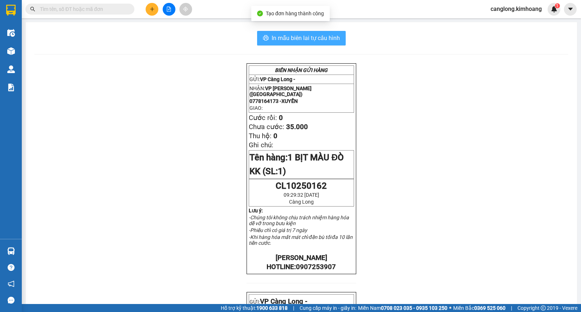
click at [315, 36] on span "In mẫu biên lai tự cấu hình" at bounding box center [306, 37] width 68 height 9
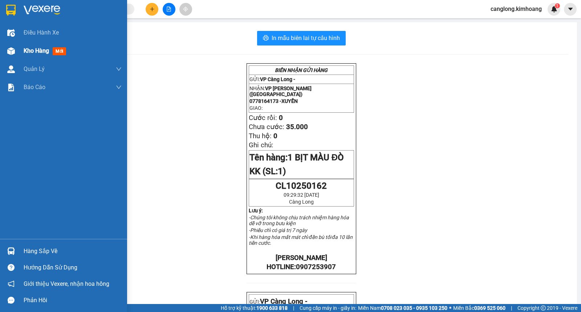
click at [41, 49] on span "Kho hàng" at bounding box center [36, 50] width 25 height 7
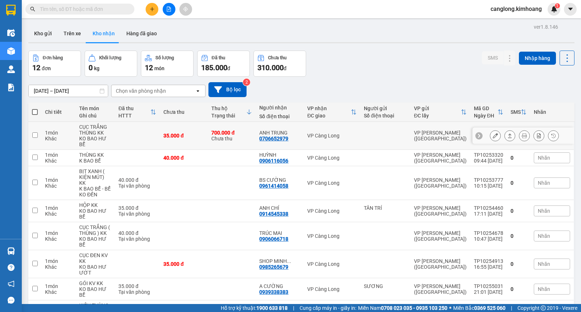
scroll to position [108, 0]
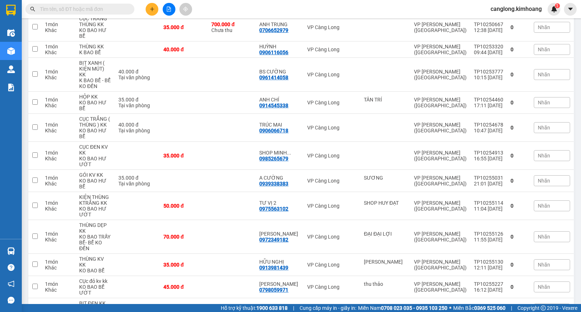
click at [104, 7] on input "text" at bounding box center [83, 9] width 86 height 8
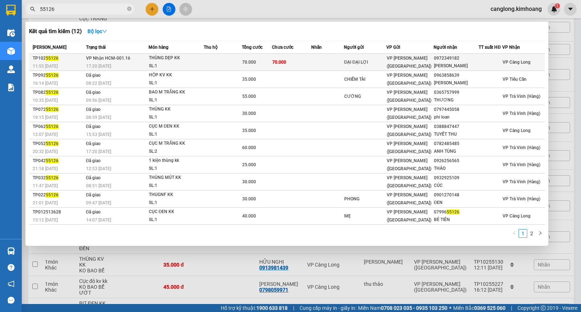
type input "55126"
click at [321, 62] on td at bounding box center [327, 62] width 33 height 17
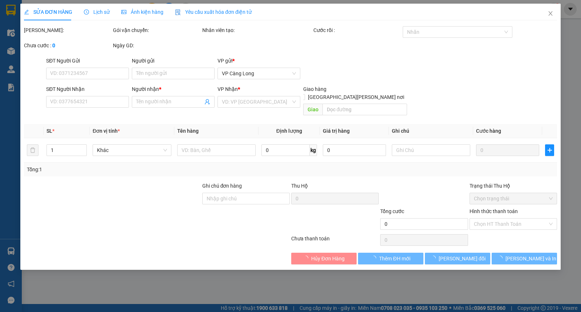
type input "ĐẠI ĐẠI LỢI"
type input "0972349182"
type input "[PERSON_NAME]"
type input "70.000"
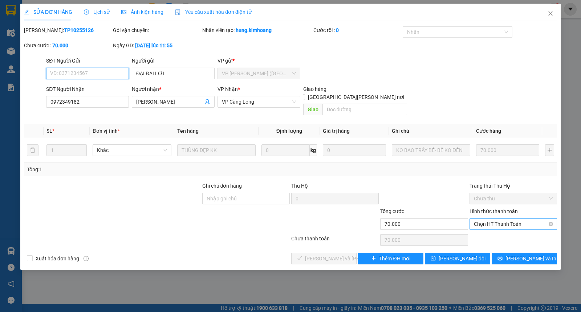
click at [500, 218] on span "Chọn HT Thanh Toán" at bounding box center [513, 223] width 79 height 11
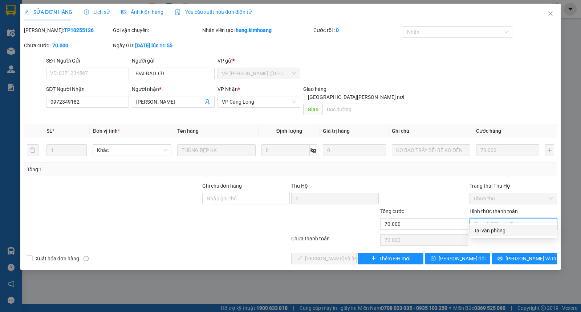
click at [489, 230] on div "Tại văn phòng" at bounding box center [513, 230] width 79 height 8
type input "0"
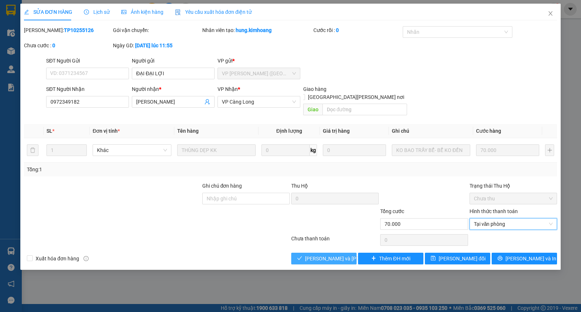
click at [334, 254] on span "[PERSON_NAME] và [PERSON_NAME] hàng" at bounding box center [354, 258] width 98 height 8
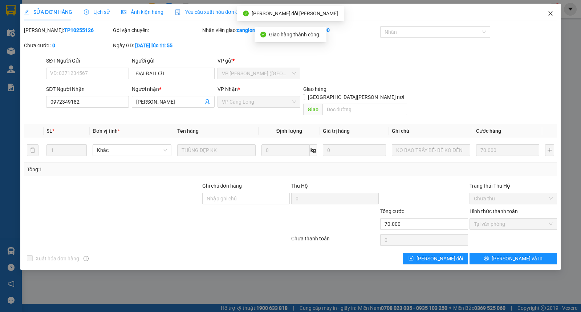
click at [550, 13] on icon "close" at bounding box center [551, 14] width 6 height 6
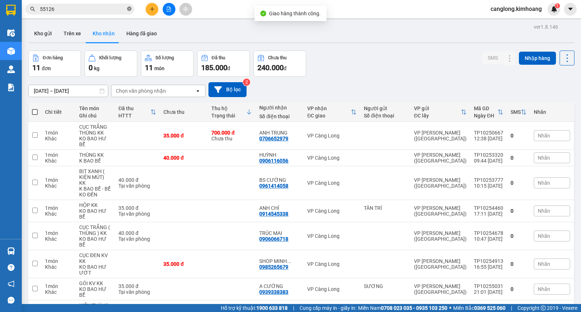
click at [131, 9] on icon "close-circle" at bounding box center [129, 9] width 4 height 4
click at [47, 32] on button "Kho gửi" at bounding box center [42, 33] width 29 height 17
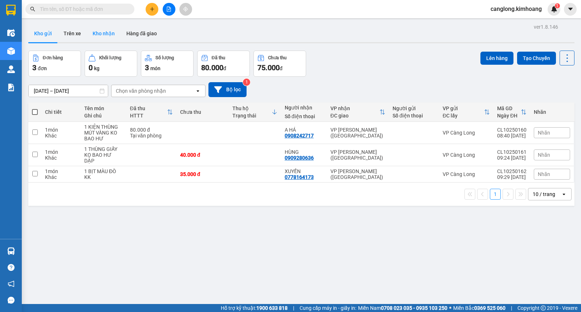
click at [97, 31] on button "Kho nhận" at bounding box center [104, 33] width 34 height 17
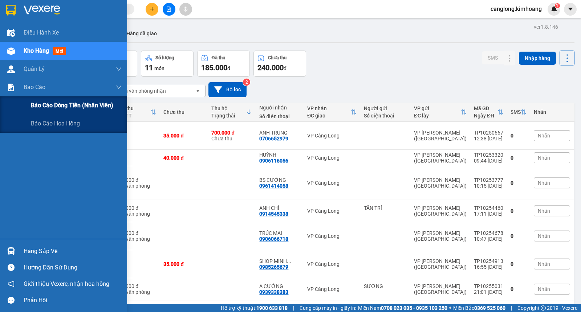
click at [42, 104] on span "Báo cáo dòng tiền (nhân viên)" at bounding box center [72, 105] width 82 height 9
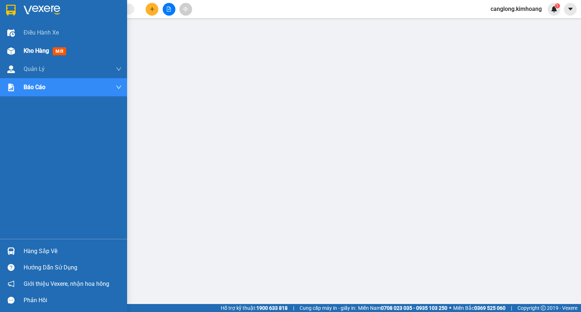
click at [60, 50] on span "mới" at bounding box center [59, 51] width 13 height 8
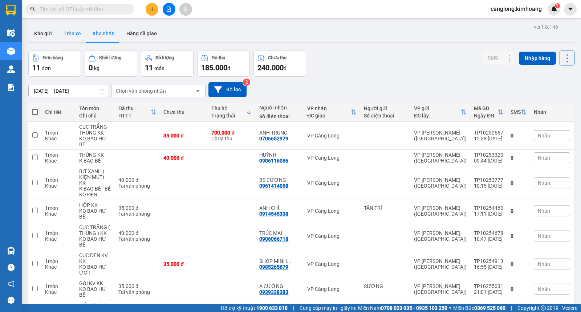
click at [65, 32] on button "Trên xe" at bounding box center [72, 33] width 29 height 17
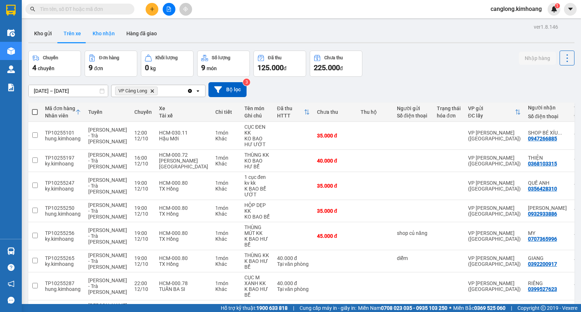
click at [102, 35] on button "Kho nhận" at bounding box center [104, 33] width 34 height 17
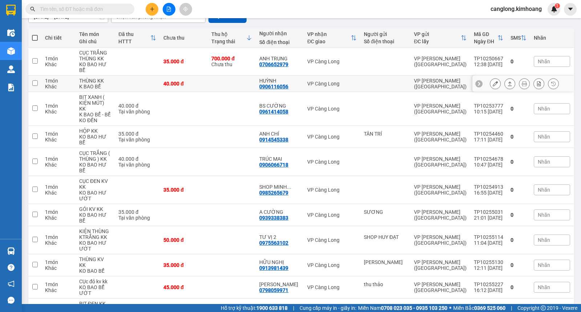
scroll to position [80, 0]
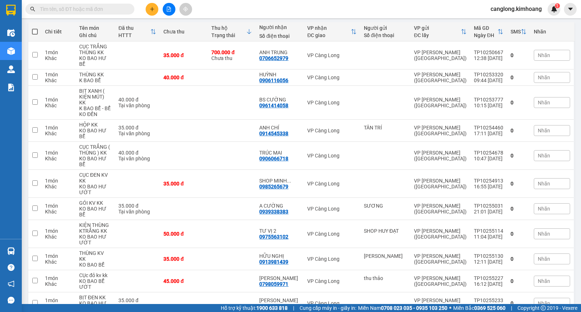
click at [103, 8] on input "text" at bounding box center [83, 9] width 86 height 8
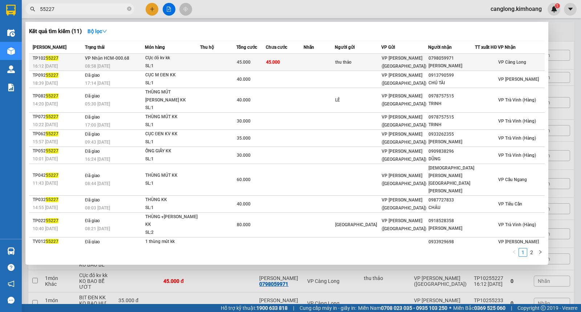
type input "55227"
click at [304, 62] on td "45.000" at bounding box center [285, 62] width 38 height 17
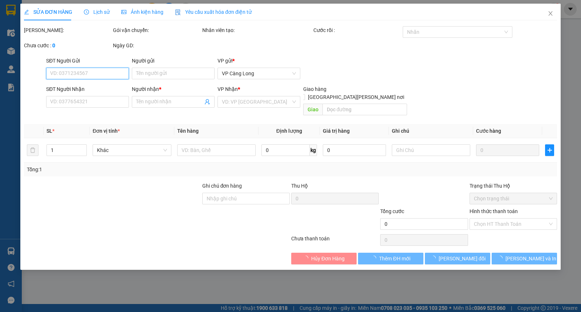
type input "thu thảo"
type input "0798059971"
type input "[PERSON_NAME]"
type input "45.000"
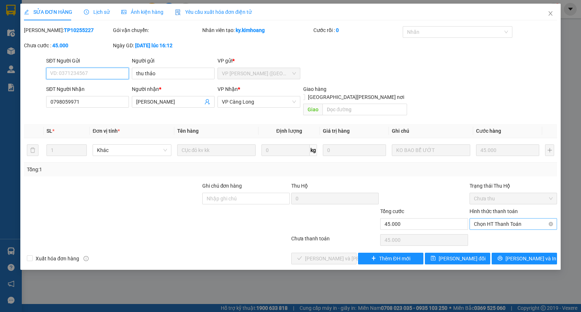
click at [501, 218] on span "Chọn HT Thanh Toán" at bounding box center [513, 223] width 79 height 11
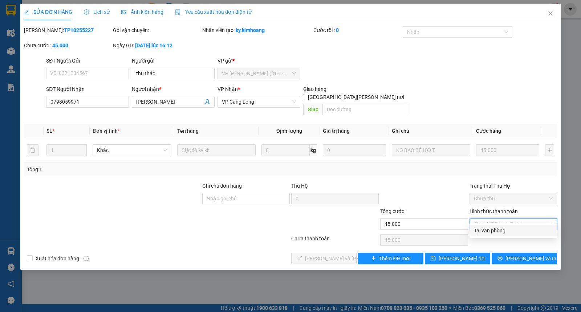
click at [497, 229] on div "Tại văn phòng" at bounding box center [513, 230] width 79 height 8
type input "0"
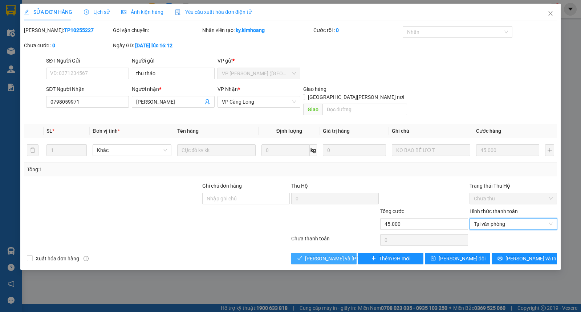
click at [330, 254] on span "[PERSON_NAME] và [PERSON_NAME] hàng" at bounding box center [354, 258] width 98 height 8
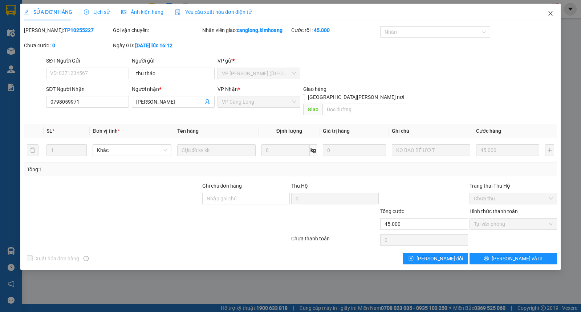
click at [550, 12] on icon "close" at bounding box center [551, 13] width 4 height 4
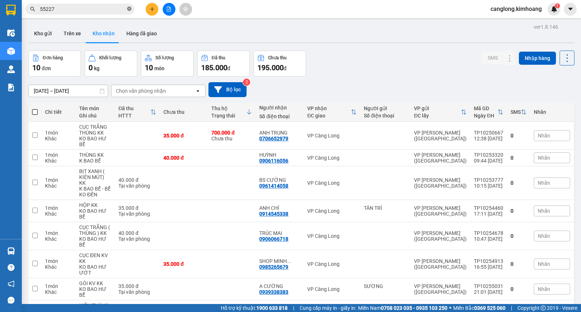
click at [129, 8] on icon "close-circle" at bounding box center [129, 9] width 4 height 4
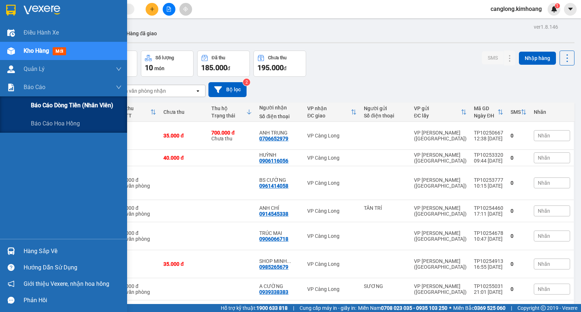
click at [30, 102] on div "Báo cáo dòng tiền (nhân viên)" at bounding box center [63, 105] width 127 height 18
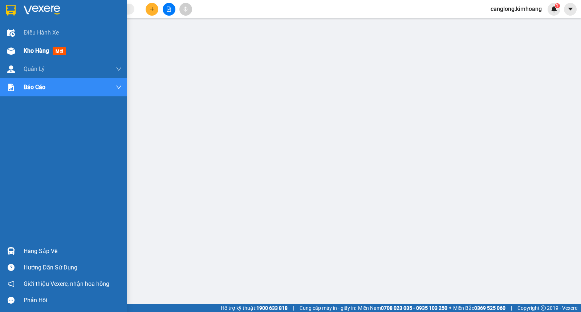
click at [38, 50] on span "Kho hàng" at bounding box center [36, 50] width 25 height 7
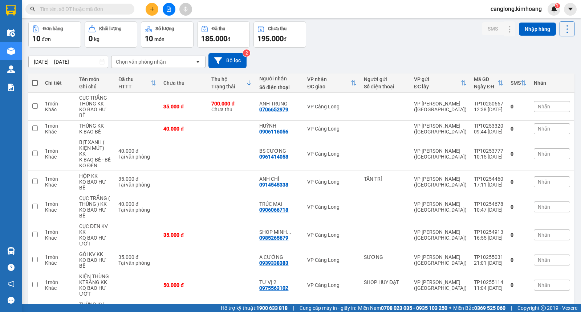
scroll to position [58, 0]
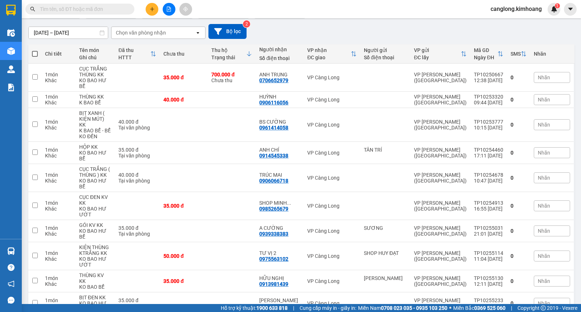
click at [113, 9] on input "text" at bounding box center [83, 9] width 86 height 8
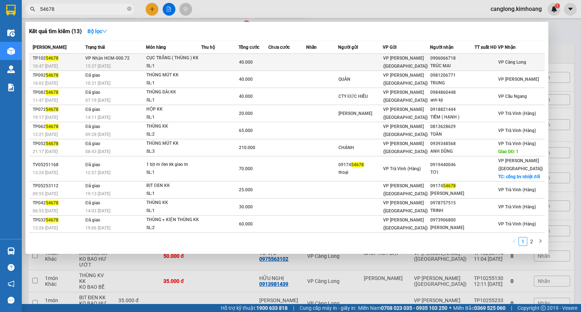
type input "54678"
click at [291, 63] on td at bounding box center [288, 62] width 38 height 17
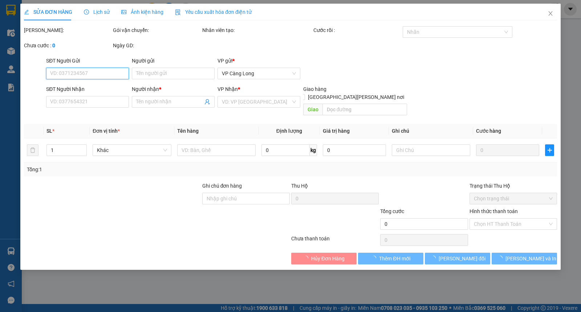
type input "0906066718"
type input "TRÚC MAI"
type input "40.000"
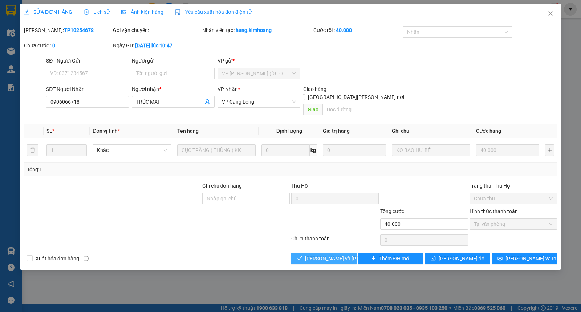
click at [335, 254] on span "[PERSON_NAME] và [PERSON_NAME] hàng" at bounding box center [354, 258] width 98 height 8
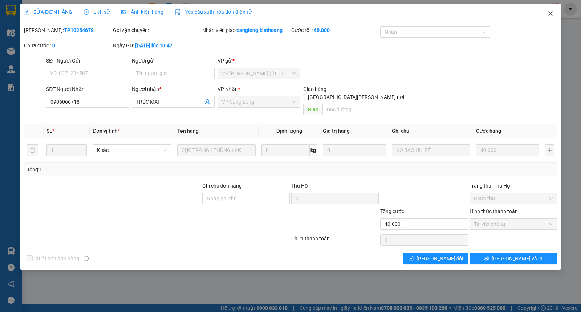
click at [551, 13] on icon "close" at bounding box center [551, 13] width 4 height 4
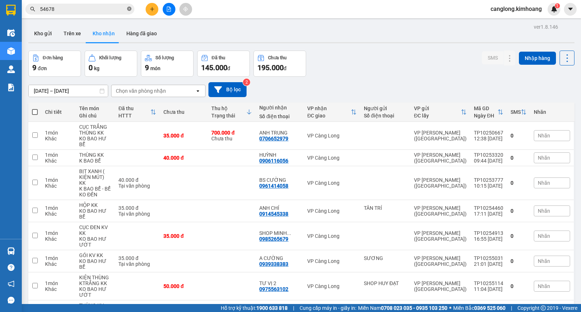
click at [129, 10] on icon "close-circle" at bounding box center [129, 9] width 4 height 4
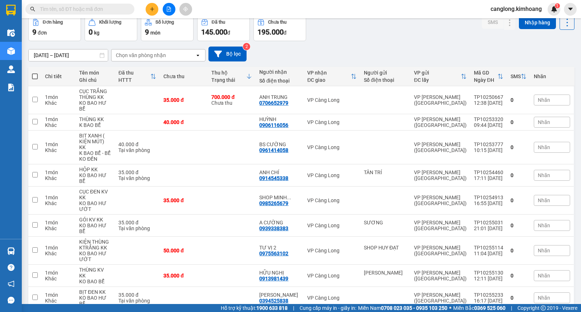
click at [87, 11] on input "text" at bounding box center [83, 9] width 86 height 8
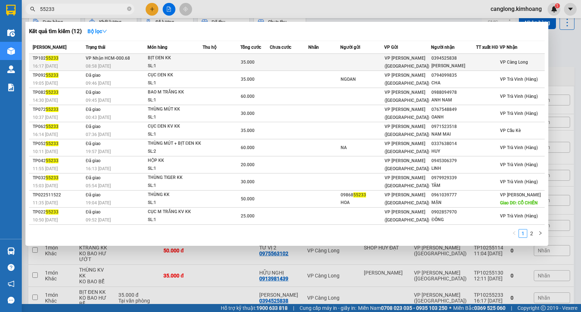
type input "55233"
click at [317, 61] on td at bounding box center [325, 62] width 32 height 17
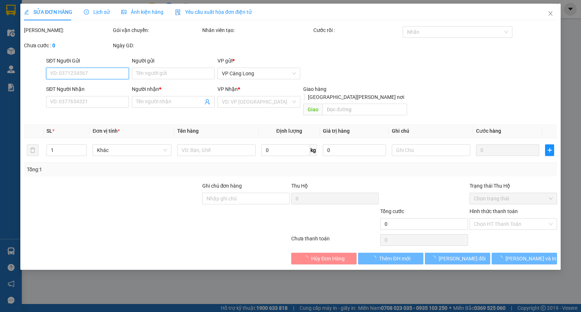
type input "0394525838"
type input "[PERSON_NAME]"
type input "35.000"
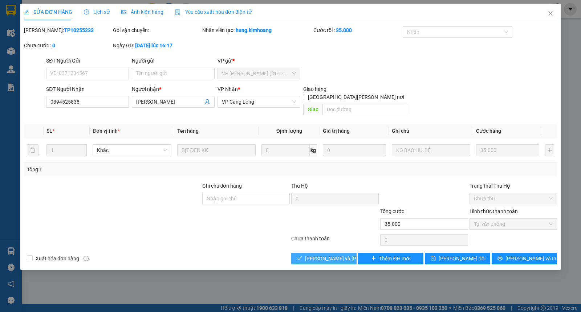
click at [331, 254] on span "[PERSON_NAME] và [PERSON_NAME] hàng" at bounding box center [354, 258] width 98 height 8
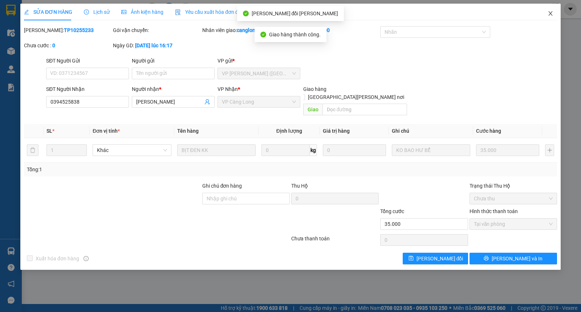
click at [551, 13] on icon "close" at bounding box center [551, 14] width 6 height 6
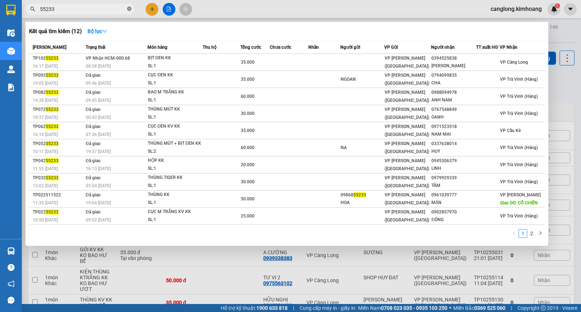
click at [130, 8] on icon "close-circle" at bounding box center [129, 9] width 4 height 4
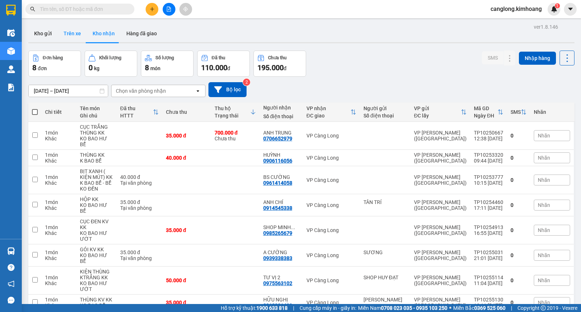
click at [70, 31] on button "Trên xe" at bounding box center [72, 33] width 29 height 17
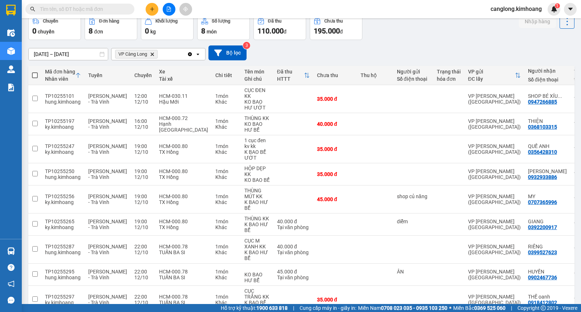
scroll to position [79, 0]
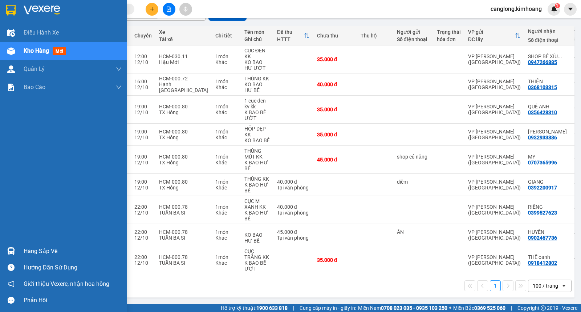
click at [48, 250] on div "Hàng sắp về" at bounding box center [73, 251] width 98 height 11
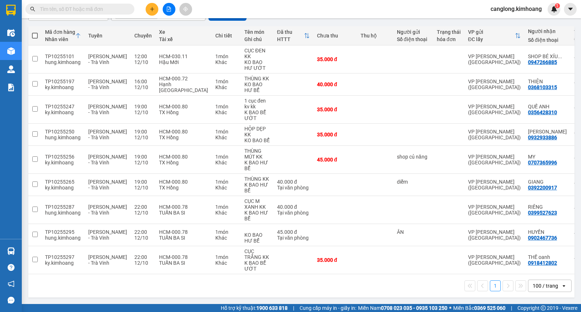
click at [346, 15] on section "Kết quả tìm kiếm ( 12 ) Bộ lọc Mã ĐH Trạng thái Món hàng Thu hộ Tổng cước Chưa …" at bounding box center [290, 156] width 581 height 312
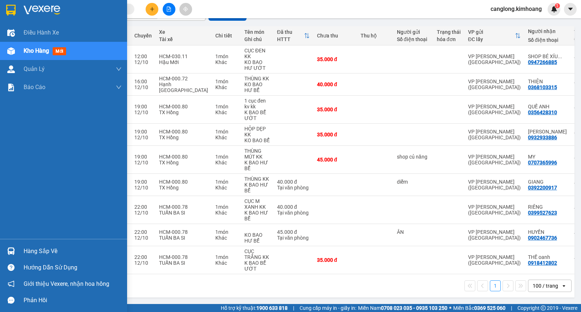
click at [31, 253] on div "Hàng sắp về" at bounding box center [73, 251] width 98 height 11
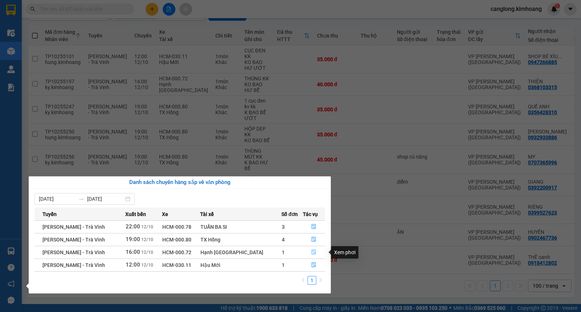
click at [313, 251] on icon "file-done" at bounding box center [314, 251] width 4 height 5
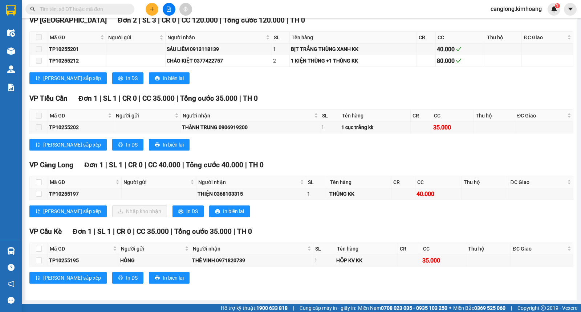
scroll to position [435, 0]
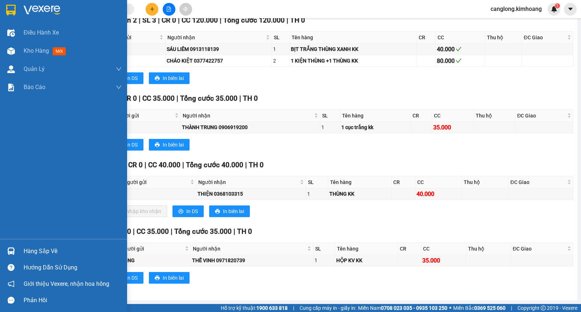
click at [33, 249] on div "Hàng sắp về" at bounding box center [73, 251] width 98 height 11
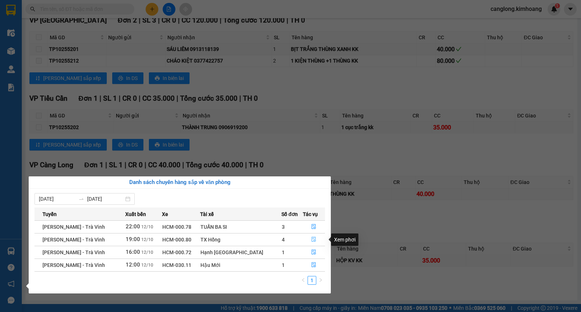
click at [311, 239] on icon "file-done" at bounding box center [313, 239] width 5 height 5
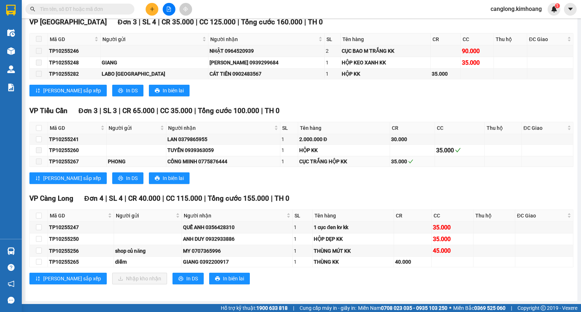
scroll to position [696, 0]
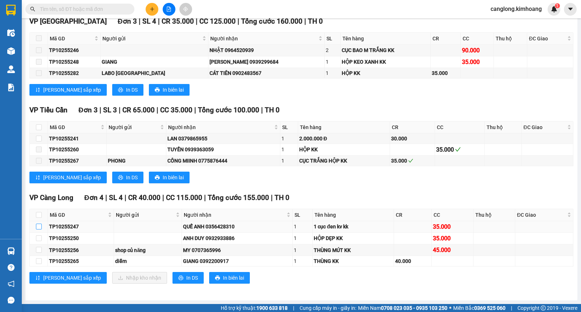
click at [39, 226] on input "checkbox" at bounding box center [39, 227] width 6 height 6
checkbox input "true"
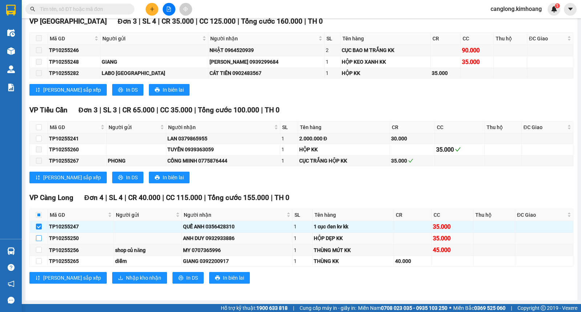
click at [39, 237] on input "checkbox" at bounding box center [39, 238] width 6 height 6
checkbox input "true"
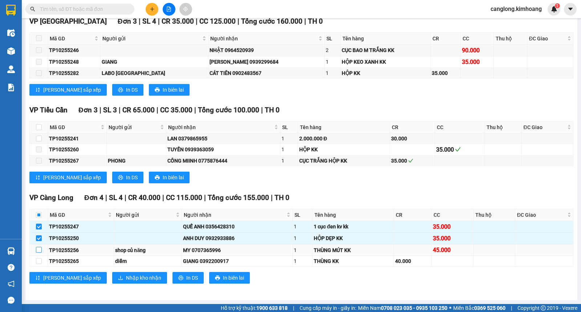
click at [39, 249] on input "checkbox" at bounding box center [39, 250] width 6 height 6
checkbox input "true"
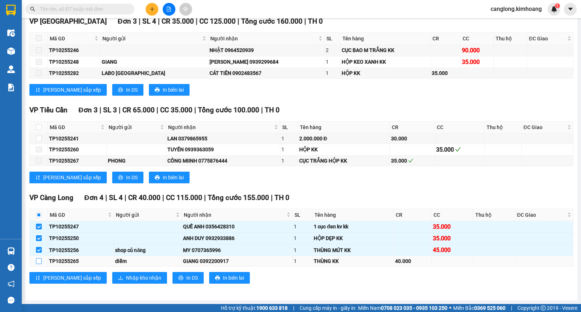
click at [38, 264] on input "checkbox" at bounding box center [39, 261] width 6 height 6
checkbox input "true"
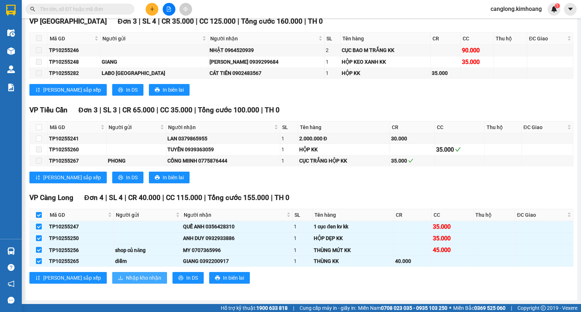
click at [126, 278] on span "Nhập kho nhận" at bounding box center [143, 278] width 35 height 8
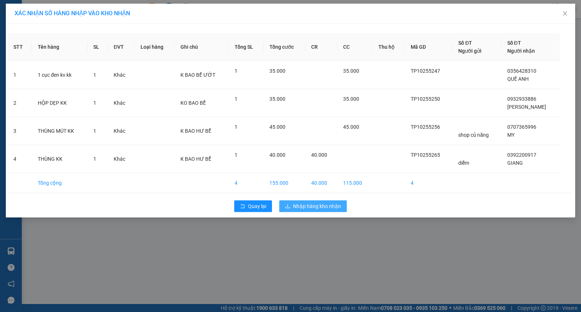
click at [315, 206] on span "Nhập hàng kho nhận" at bounding box center [317, 206] width 48 height 8
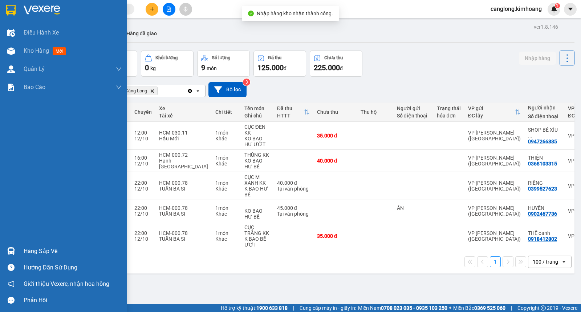
click at [34, 251] on div "Hàng sắp về" at bounding box center [73, 251] width 98 height 11
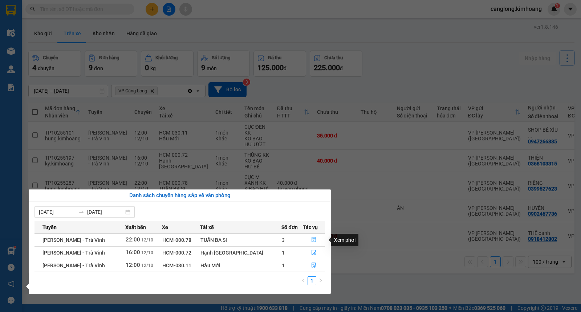
click at [311, 240] on icon "file-done" at bounding box center [313, 239] width 5 height 5
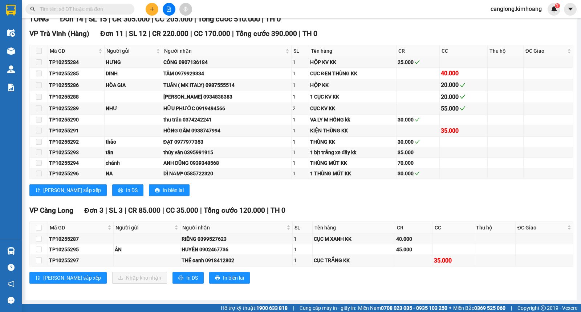
scroll to position [107, 0]
click at [38, 239] on input "checkbox" at bounding box center [39, 239] width 6 height 6
checkbox input "true"
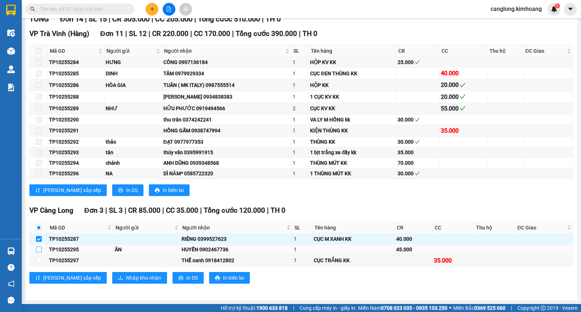
click at [39, 252] on input "checkbox" at bounding box center [39, 249] width 6 height 6
checkbox input "true"
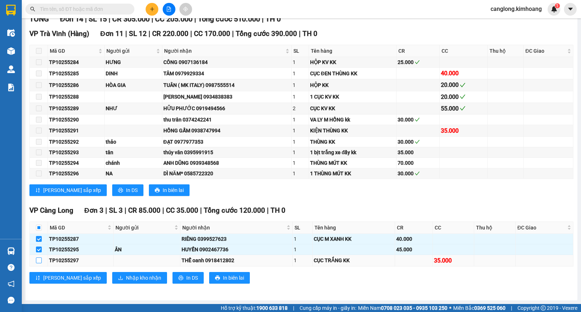
click at [39, 259] on input "checkbox" at bounding box center [39, 260] width 6 height 6
checkbox input "true"
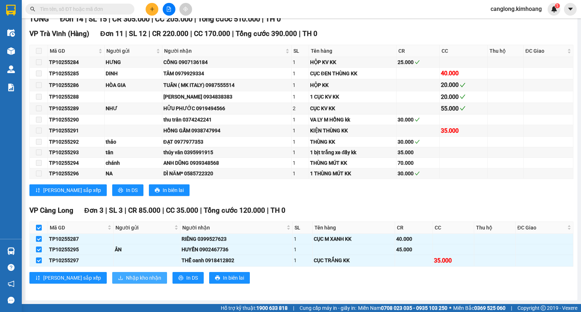
click at [126, 275] on span "Nhập kho nhận" at bounding box center [143, 278] width 35 height 8
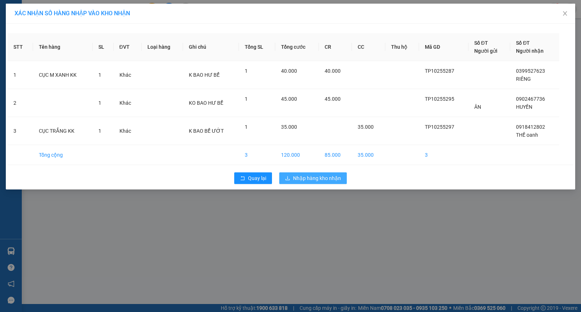
click at [318, 177] on span "Nhập hàng kho nhận" at bounding box center [317, 178] width 48 height 8
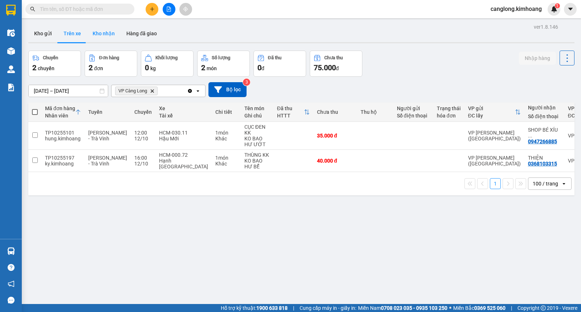
click at [107, 32] on button "Kho nhận" at bounding box center [104, 33] width 34 height 17
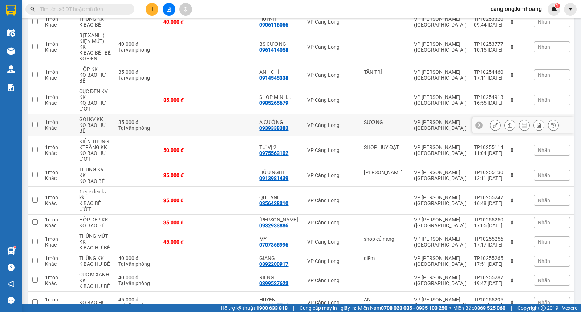
scroll to position [117, 0]
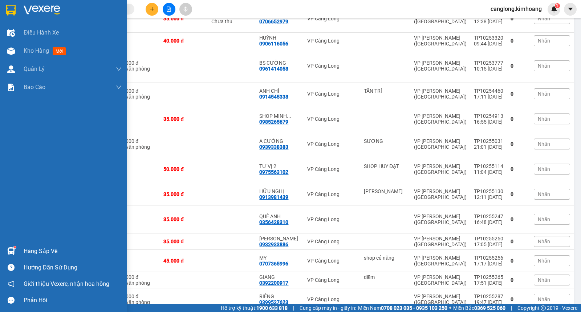
click at [9, 246] on div at bounding box center [11, 251] width 13 height 13
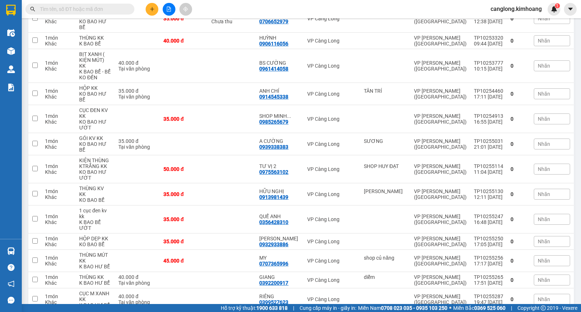
click at [372, 12] on section "Kết quả tìm kiếm ( 12 ) Bộ lọc Mã ĐH Trạng thái Món hàng Thu hộ Tổng cước Chưa …" at bounding box center [290, 156] width 581 height 312
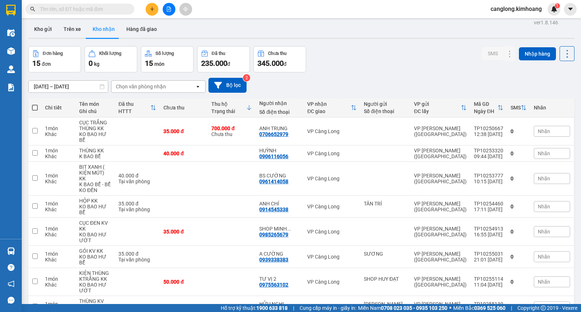
scroll to position [0, 0]
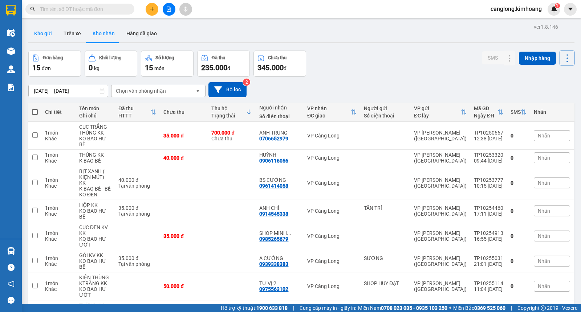
click at [41, 33] on button "Kho gửi" at bounding box center [42, 33] width 29 height 17
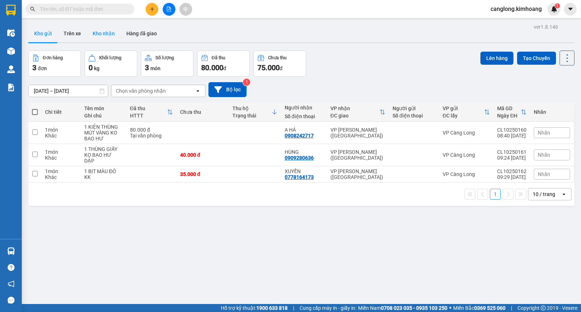
click at [96, 33] on button "Kho nhận" at bounding box center [104, 33] width 34 height 17
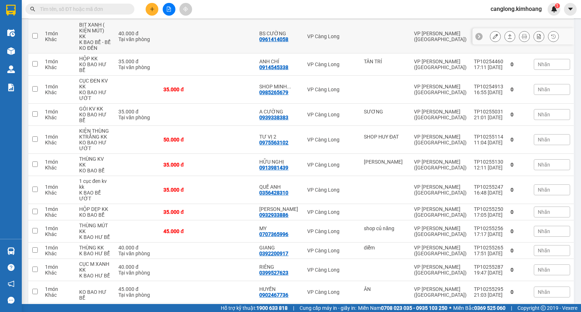
scroll to position [157, 0]
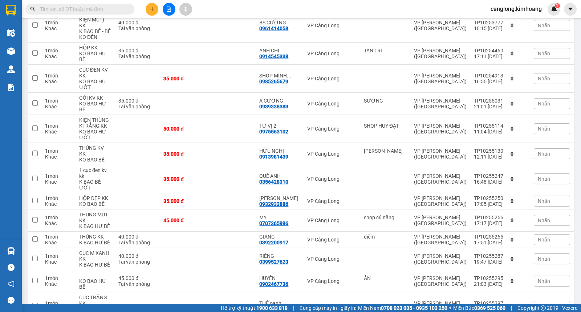
click at [95, 12] on input "text" at bounding box center [83, 9] width 86 height 8
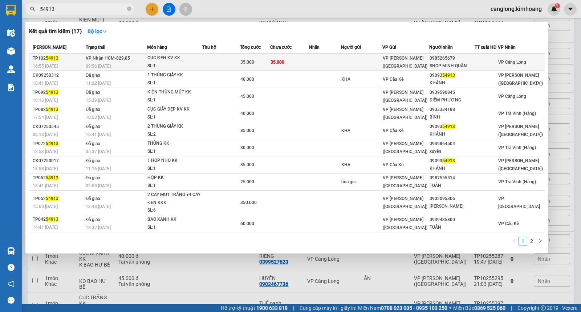
type input "54913"
click at [323, 59] on td at bounding box center [325, 62] width 32 height 17
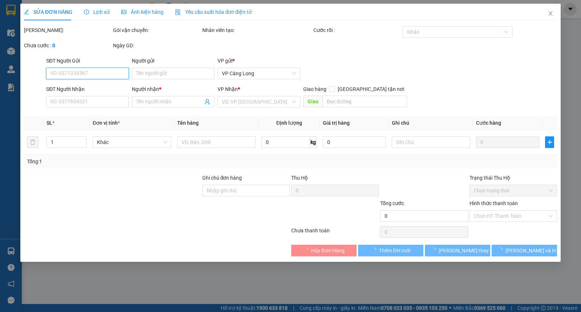
type input "0985265679"
type input "SHOP MINH QUÂN"
type input "35.000"
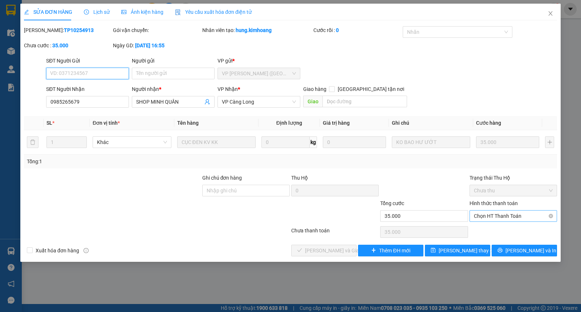
click at [492, 216] on span "Chọn HT Thanh Toán" at bounding box center [513, 215] width 79 height 11
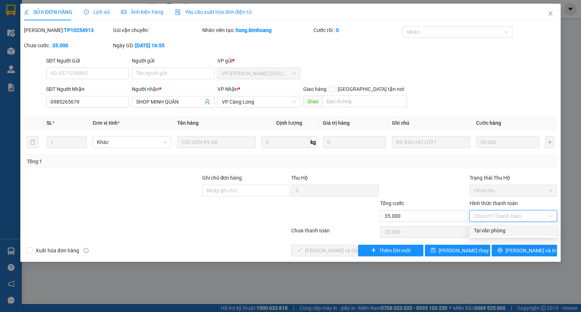
click at [489, 231] on div "Tại văn phòng" at bounding box center [513, 230] width 79 height 8
type input "0"
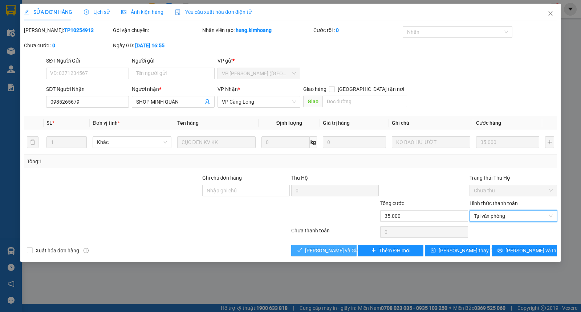
click at [336, 248] on span "[PERSON_NAME] và [PERSON_NAME] hàng" at bounding box center [340, 250] width 70 height 8
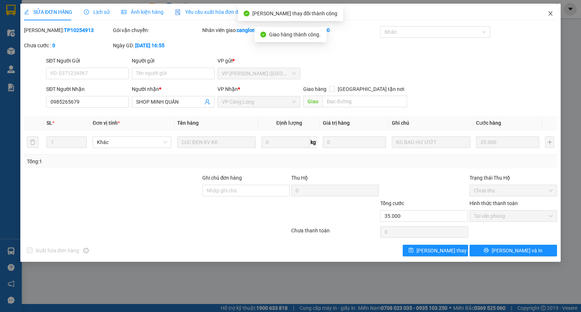
click at [553, 13] on icon "close" at bounding box center [551, 14] width 6 height 6
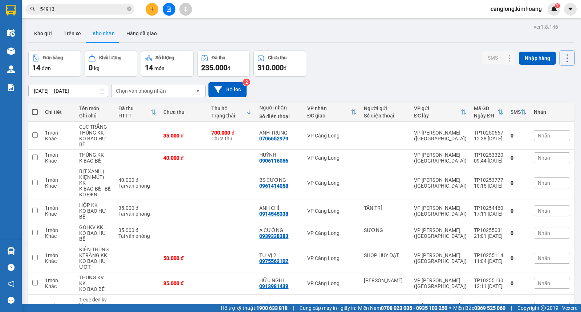
click at [129, 9] on icon "close-circle" at bounding box center [129, 9] width 4 height 4
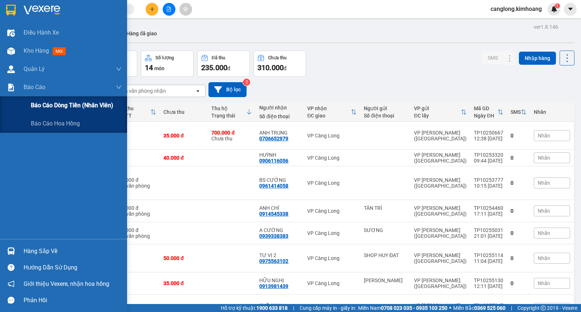
click at [46, 107] on span "Báo cáo dòng tiền (nhân viên)" at bounding box center [72, 105] width 82 height 9
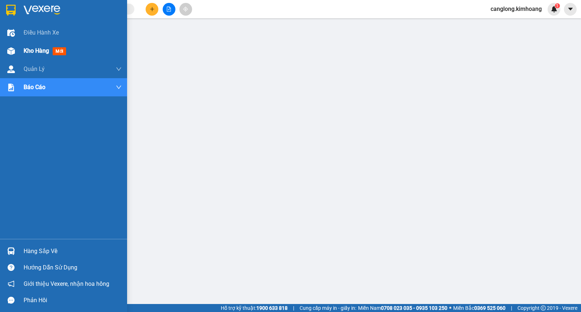
click at [33, 49] on span "Kho hàng" at bounding box center [36, 50] width 25 height 7
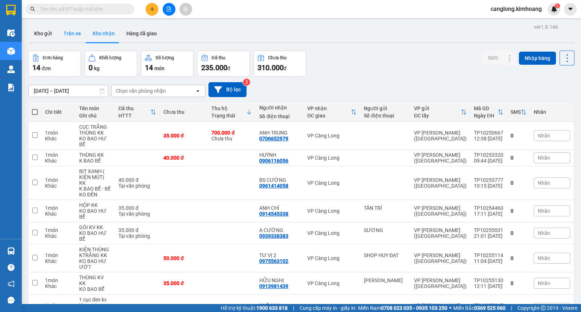
click at [75, 34] on button "Trên xe" at bounding box center [72, 33] width 29 height 17
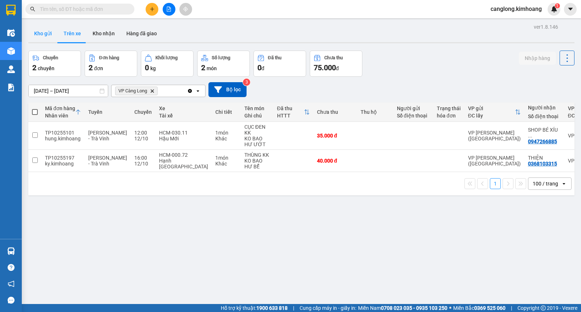
click at [35, 34] on button "Kho gửi" at bounding box center [42, 33] width 29 height 17
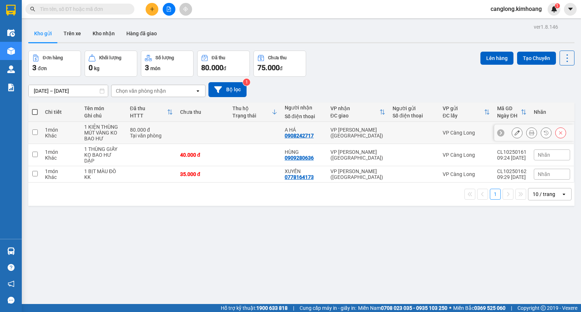
click at [35, 132] on input "checkbox" at bounding box center [34, 131] width 5 height 5
checkbox input "true"
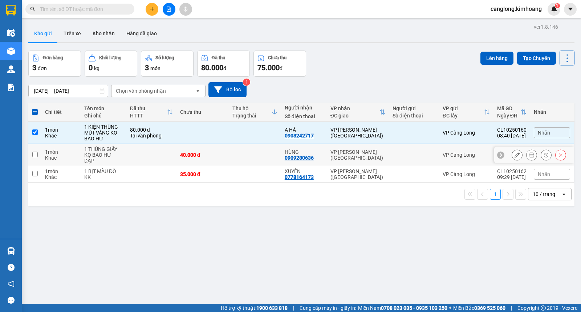
click at [35, 153] on input "checkbox" at bounding box center [34, 154] width 5 height 5
checkbox input "true"
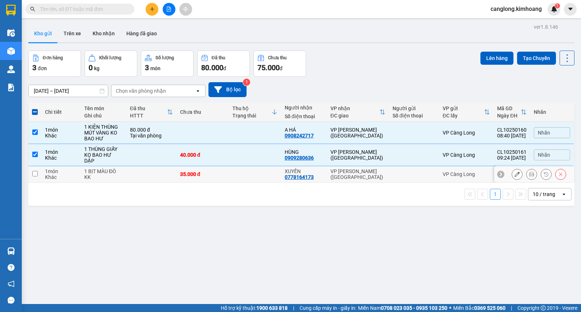
click at [34, 171] on input "checkbox" at bounding box center [34, 173] width 5 height 5
checkbox input "true"
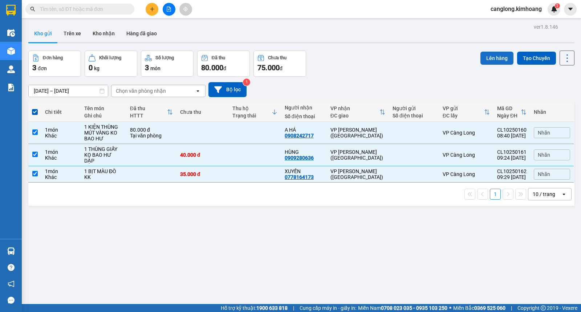
click at [488, 57] on button "Lên hàng" at bounding box center [497, 58] width 33 height 13
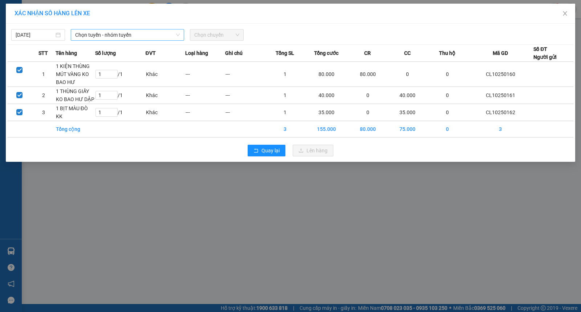
click at [153, 36] on span "Chọn tuyến - nhóm tuyến" at bounding box center [127, 34] width 105 height 11
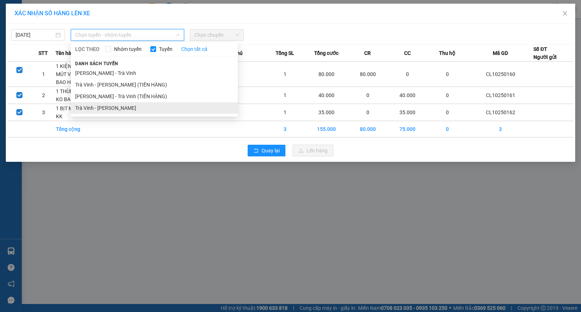
click at [118, 107] on li "Trà [PERSON_NAME] [PERSON_NAME]" at bounding box center [154, 108] width 167 height 12
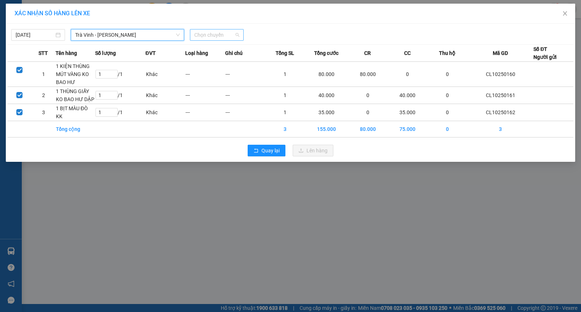
click at [213, 34] on span "Chọn chuyến" at bounding box center [216, 34] width 45 height 11
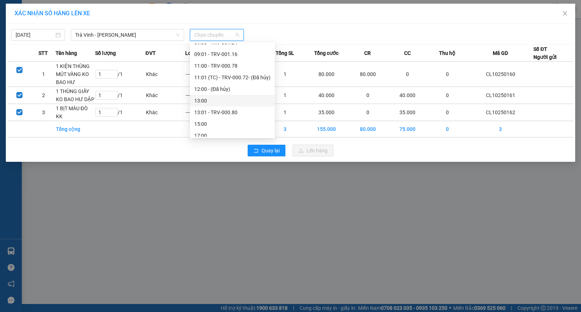
scroll to position [216, 0]
click at [202, 78] on div "11:00 - TRV-000.78" at bounding box center [232, 78] width 76 height 8
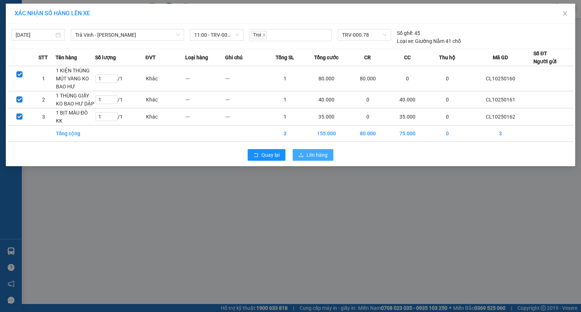
click at [318, 158] on span "Lên hàng" at bounding box center [317, 155] width 21 height 8
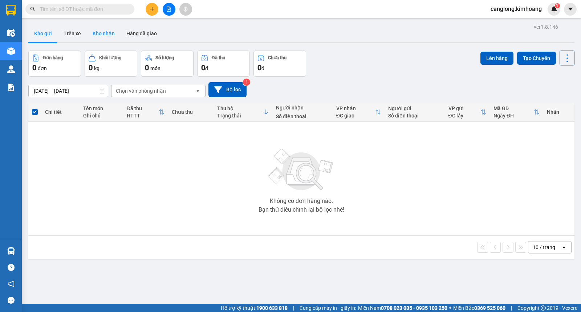
click at [101, 31] on button "Kho nhận" at bounding box center [104, 33] width 34 height 17
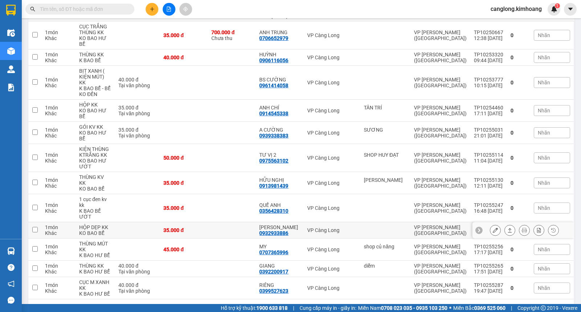
scroll to position [129, 0]
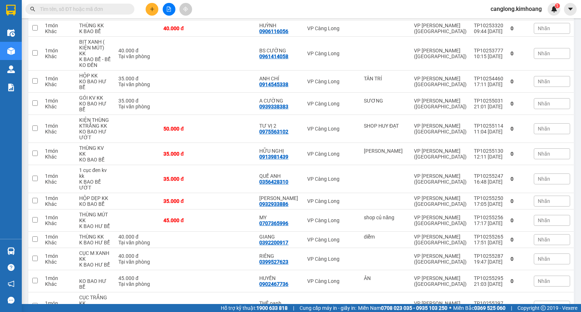
click at [102, 10] on input "text" at bounding box center [83, 9] width 86 height 8
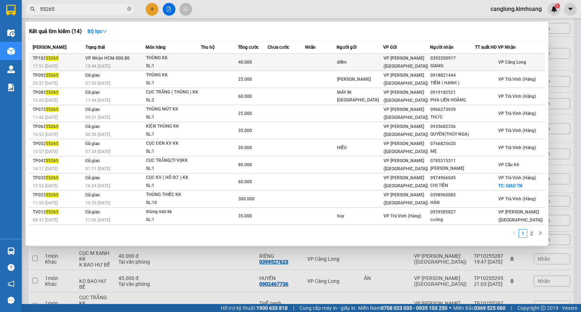
type input "55265"
click at [304, 66] on td at bounding box center [286, 62] width 37 height 17
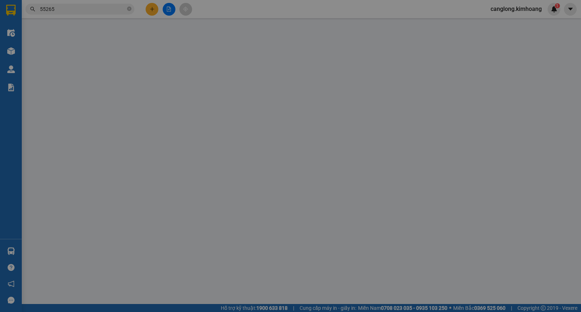
type input "diễm"
type input "0392200917"
type input "GIANG"
type input "40.000"
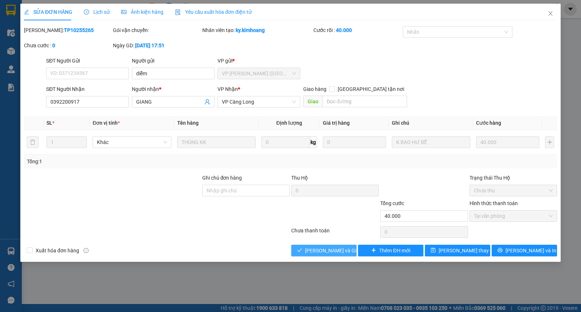
click at [317, 248] on span "[PERSON_NAME] và [PERSON_NAME] hàng" at bounding box center [340, 250] width 70 height 8
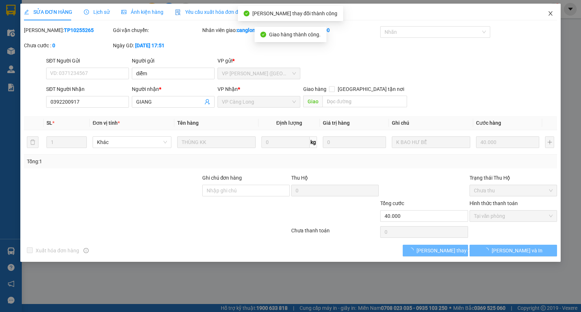
click at [551, 13] on icon "close" at bounding box center [551, 14] width 6 height 6
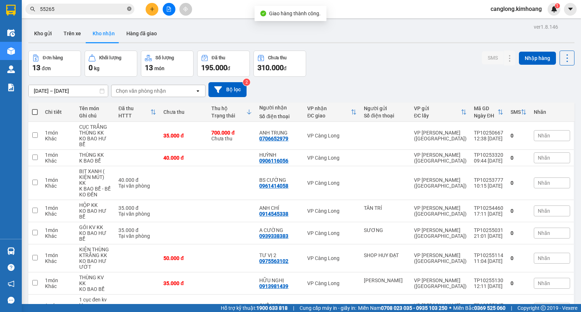
click at [129, 9] on icon "close-circle" at bounding box center [129, 9] width 4 height 4
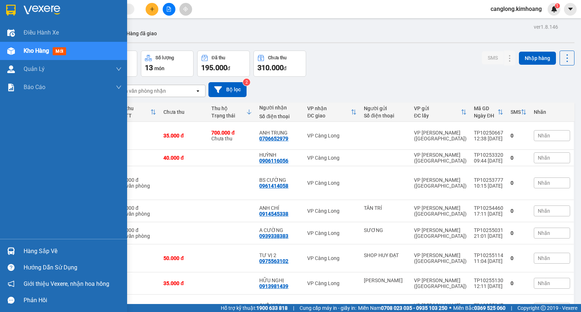
click at [25, 248] on div "Hàng sắp về" at bounding box center [73, 251] width 98 height 11
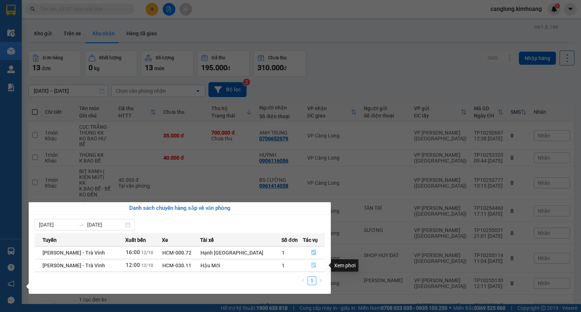
click at [310, 262] on button "button" at bounding box center [314, 265] width 22 height 12
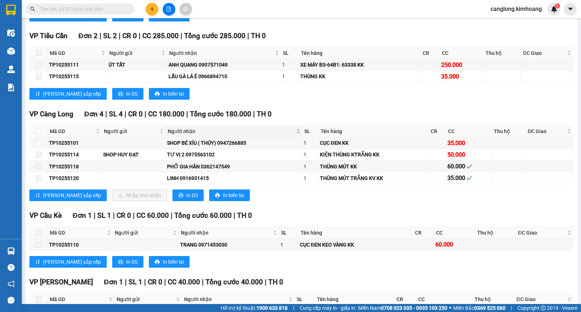
scroll to position [484, 0]
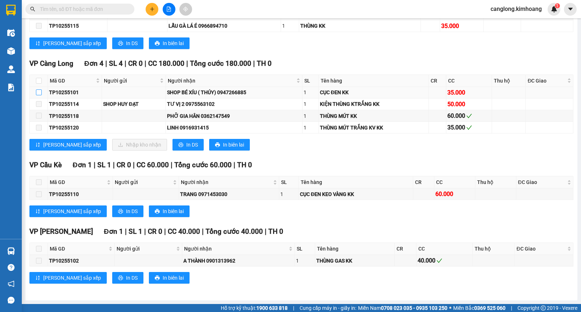
click at [37, 93] on input "checkbox" at bounding box center [39, 92] width 6 height 6
checkbox input "true"
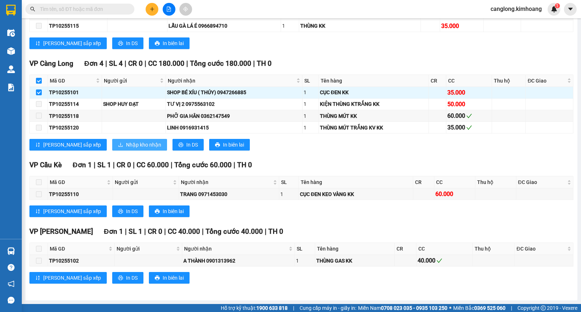
click at [112, 142] on button "Nhập kho nhận" at bounding box center [139, 145] width 55 height 12
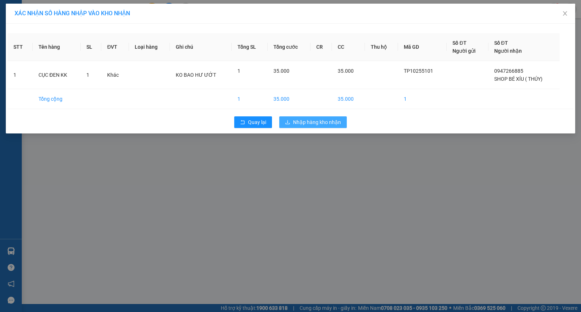
click at [295, 122] on span "Nhập hàng kho nhận" at bounding box center [317, 122] width 48 height 8
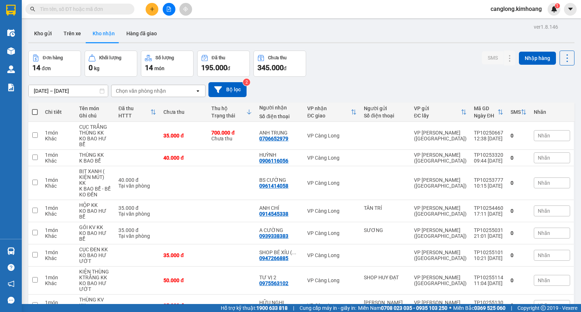
click at [113, 9] on input "text" at bounding box center [83, 9] width 86 height 8
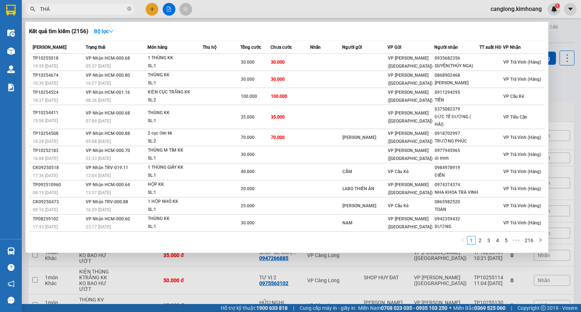
type input "THÁI"
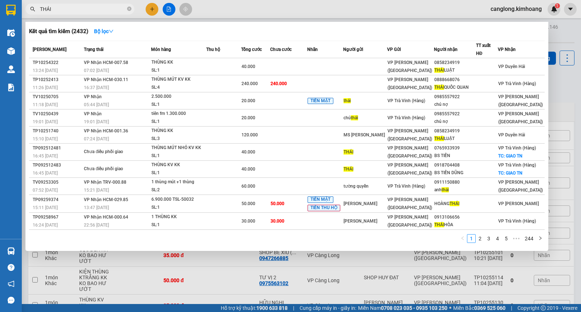
click at [130, 9] on icon "close-circle" at bounding box center [129, 9] width 4 height 4
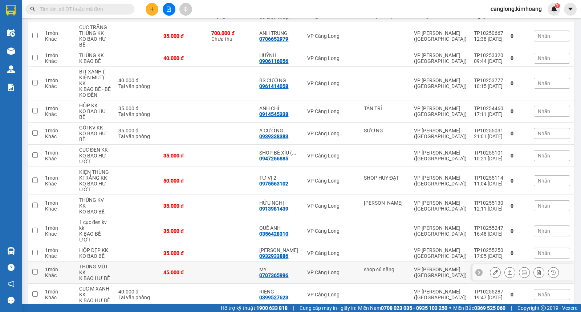
scroll to position [121, 0]
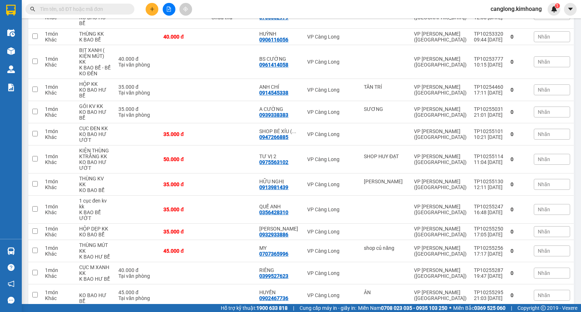
click at [103, 9] on input "text" at bounding box center [83, 9] width 86 height 8
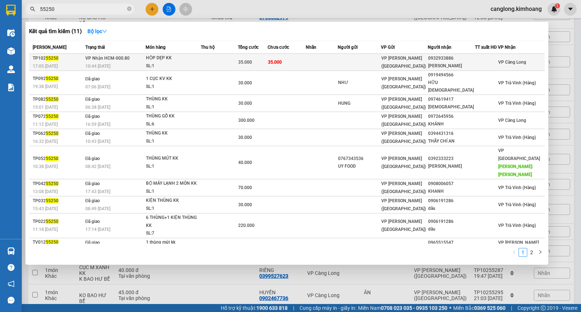
type input "55250"
click at [288, 55] on td "35.000" at bounding box center [287, 62] width 38 height 17
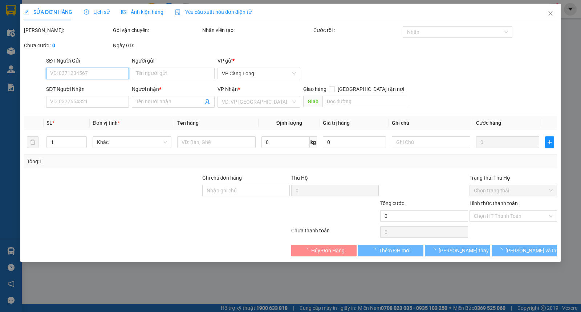
type input "0932933886"
type input "[PERSON_NAME]"
type input "35.000"
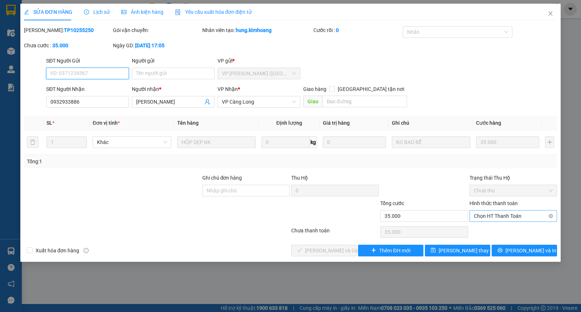
click at [480, 214] on span "Chọn HT Thanh Toán" at bounding box center [513, 215] width 79 height 11
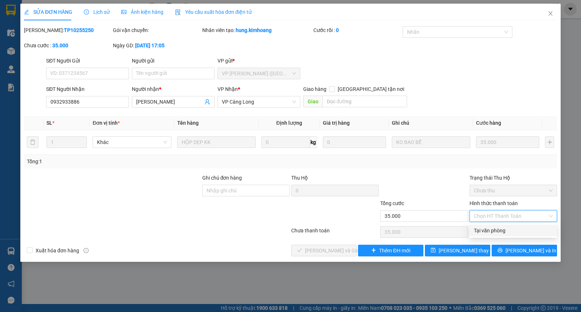
click at [483, 232] on div "Tại văn phòng" at bounding box center [513, 230] width 79 height 8
type input "0"
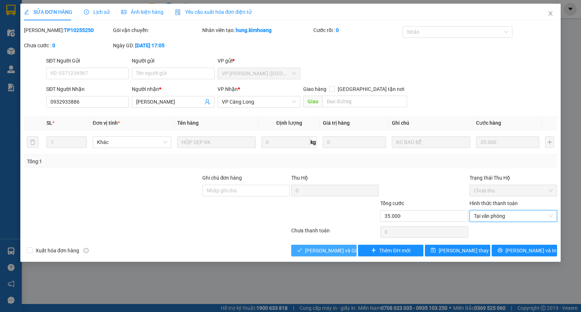
click at [327, 252] on span "[PERSON_NAME] và [PERSON_NAME] hàng" at bounding box center [340, 250] width 70 height 8
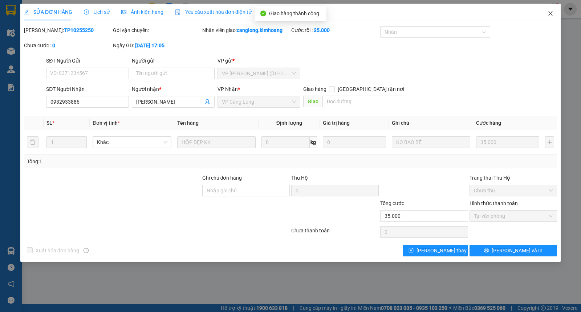
click at [553, 15] on icon "close" at bounding box center [551, 14] width 6 height 6
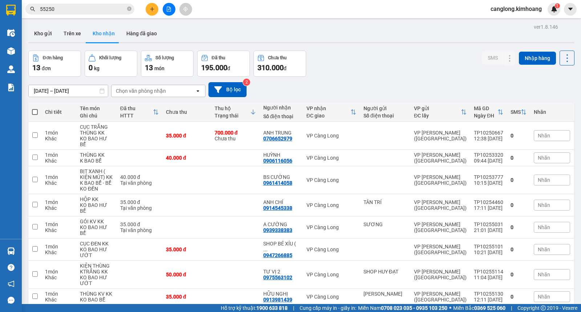
click at [132, 9] on span "55250" at bounding box center [79, 9] width 109 height 11
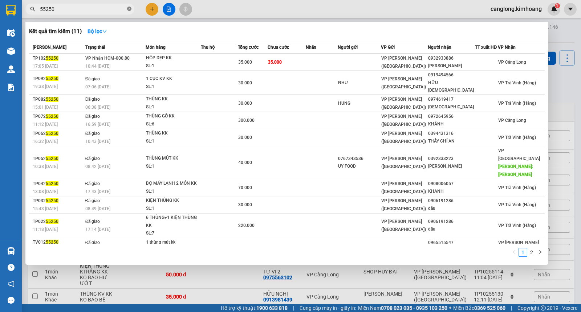
click at [129, 9] on icon "close-circle" at bounding box center [129, 9] width 4 height 4
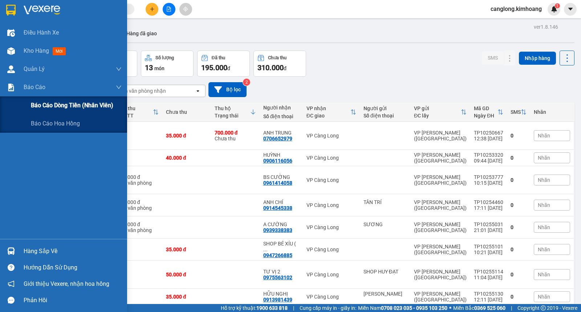
click at [35, 104] on span "Báo cáo dòng tiền (nhân viên)" at bounding box center [72, 105] width 82 height 9
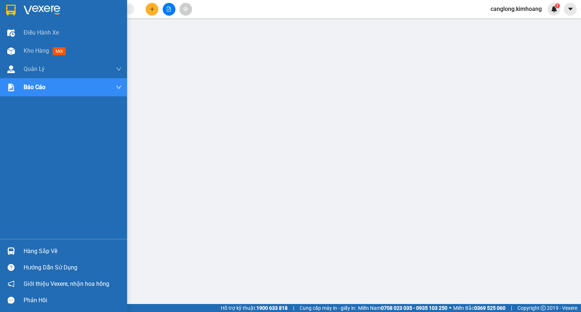
click at [27, 249] on div "Hàng sắp về" at bounding box center [73, 251] width 98 height 11
click at [24, 250] on div "Hàng sắp về" at bounding box center [73, 251] width 98 height 11
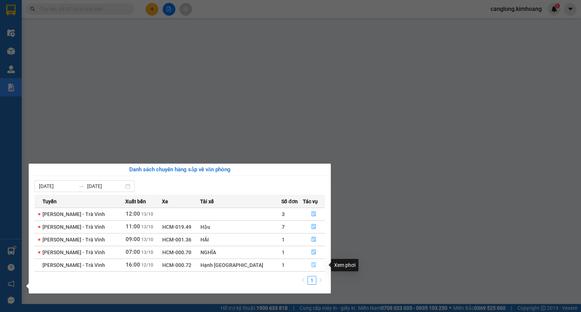
click at [311, 264] on icon "file-done" at bounding box center [313, 264] width 5 height 5
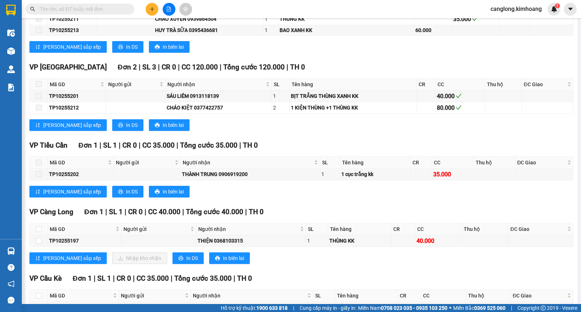
scroll to position [435, 0]
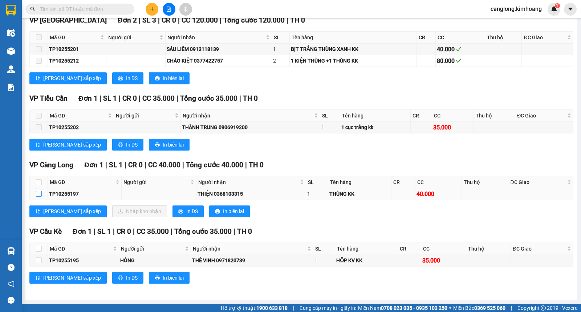
click at [39, 193] on input "checkbox" at bounding box center [39, 194] width 6 height 6
checkbox input "true"
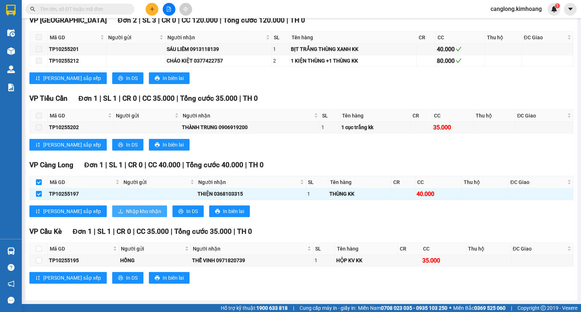
click at [126, 208] on span "Nhập kho nhận" at bounding box center [143, 211] width 35 height 8
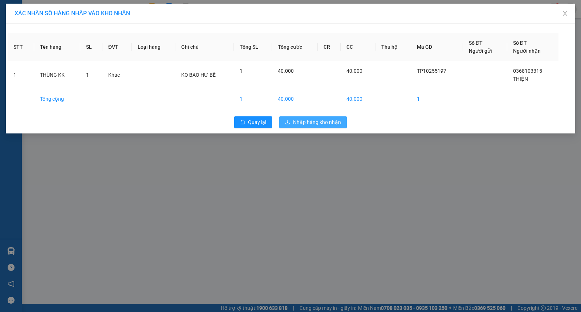
click at [311, 121] on span "Nhập hàng kho nhận" at bounding box center [317, 122] width 48 height 8
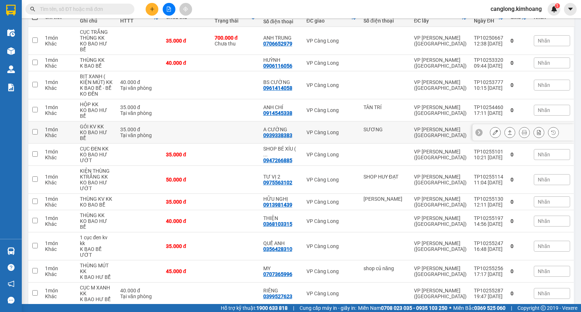
scroll to position [135, 0]
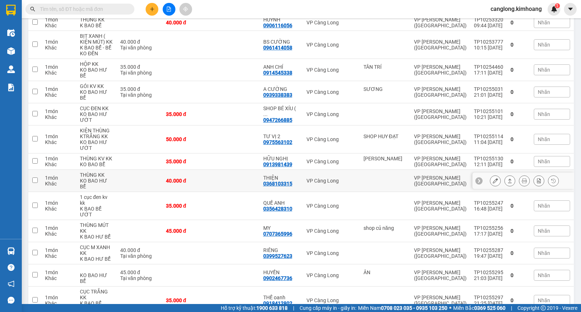
click at [491, 174] on button at bounding box center [496, 180] width 10 height 13
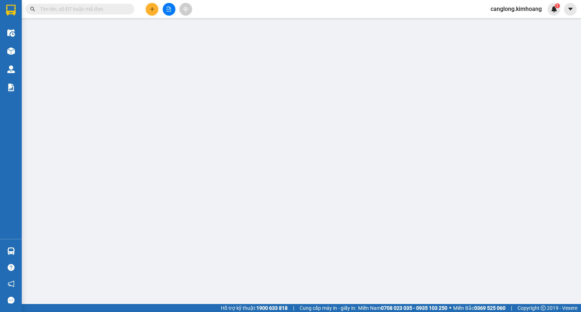
type input "0368103315"
type input "THIỆN"
type input "40.000"
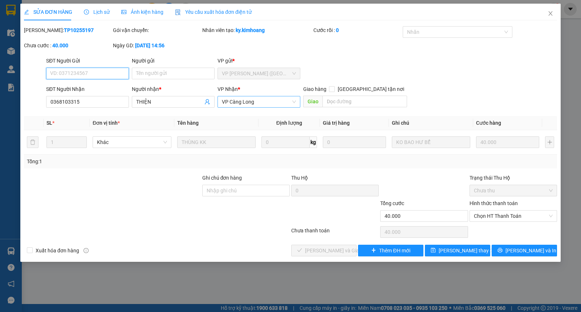
click at [292, 102] on span "VP Càng Long" at bounding box center [259, 101] width 74 height 11
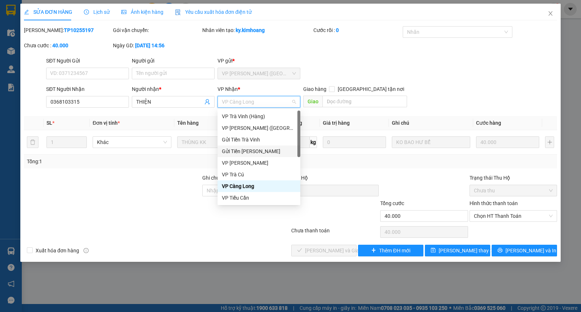
scroll to position [58, 0]
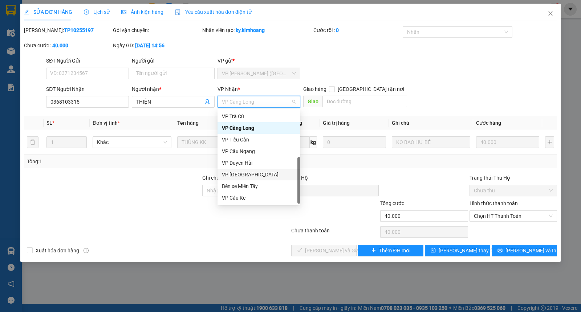
click at [249, 172] on div "VP [PERSON_NAME]" at bounding box center [259, 174] width 74 height 8
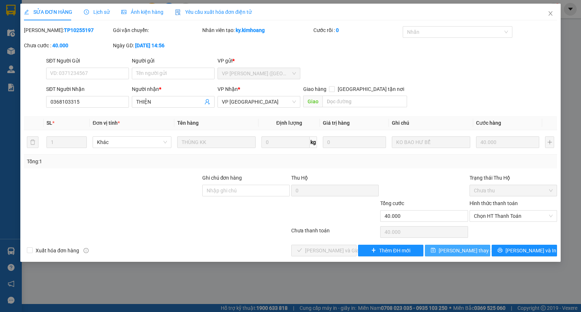
click at [452, 250] on span "[PERSON_NAME] đổi" at bounding box center [468, 250] width 58 height 8
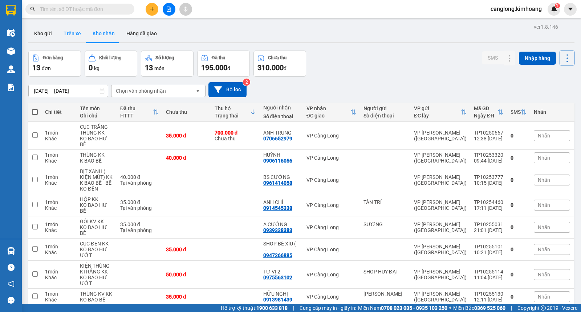
click at [77, 34] on button "Trên xe" at bounding box center [72, 33] width 29 height 17
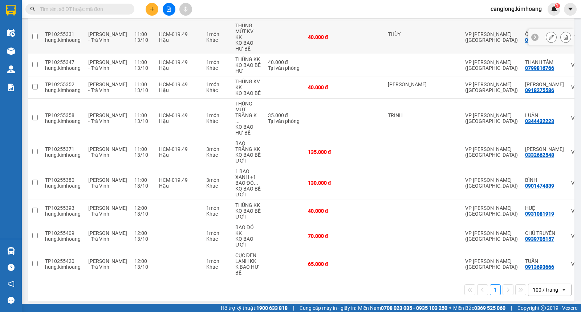
scroll to position [169, 0]
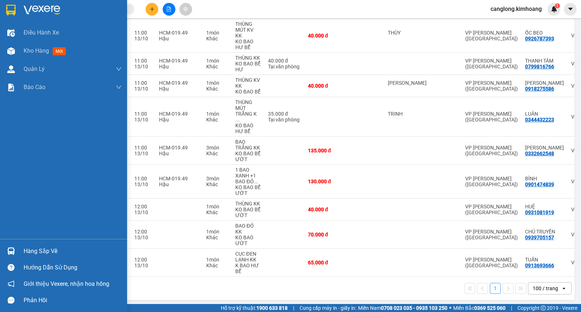
click at [28, 253] on div "Hàng sắp về" at bounding box center [73, 251] width 98 height 11
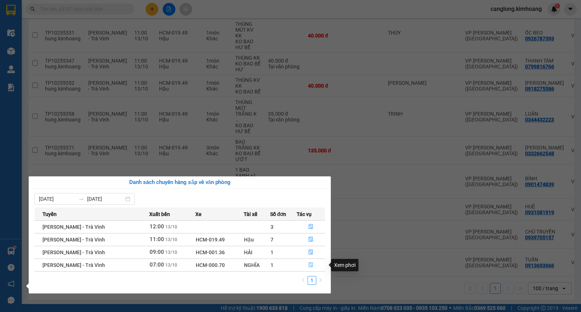
click at [307, 266] on button "button" at bounding box center [311, 265] width 28 height 12
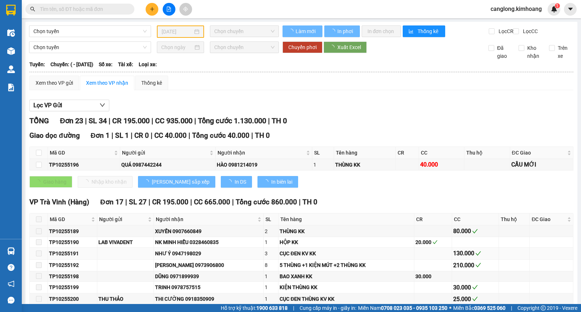
type input "[DATE]"
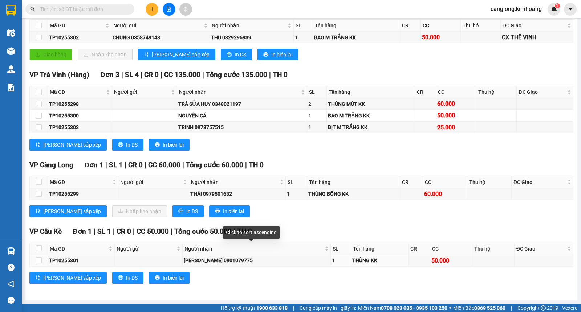
scroll to position [133, 0]
click at [36, 197] on input "checkbox" at bounding box center [39, 194] width 6 height 6
checkbox input "true"
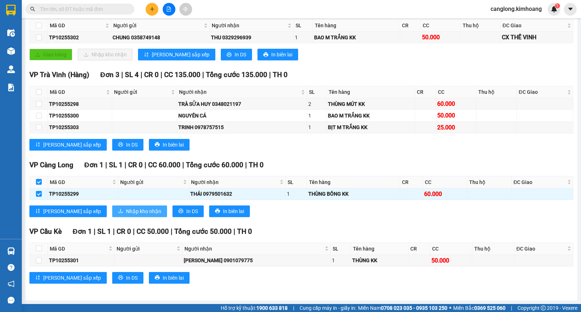
click at [112, 212] on button "Nhập kho nhận" at bounding box center [139, 211] width 55 height 12
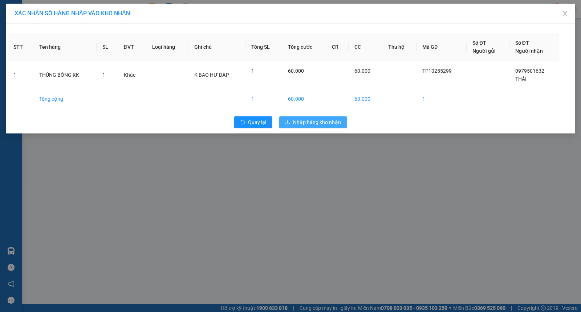
click at [300, 116] on button "Nhập hàng kho nhận" at bounding box center [313, 122] width 68 height 12
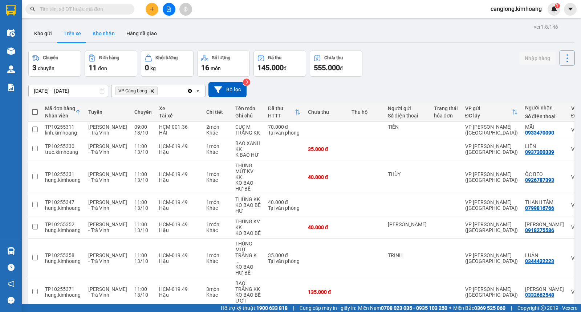
click at [111, 33] on button "Kho nhận" at bounding box center [104, 33] width 34 height 17
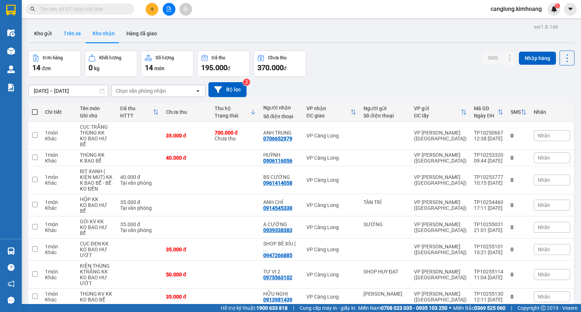
click at [73, 36] on button "Trên xe" at bounding box center [72, 33] width 29 height 17
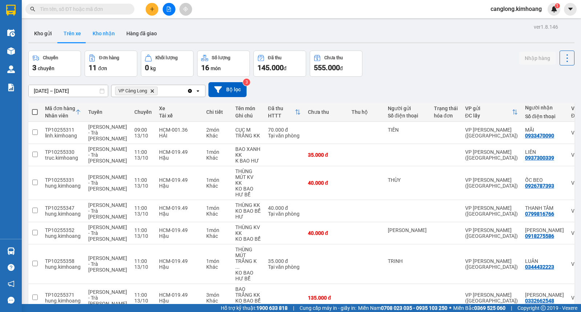
click at [106, 34] on button "Kho nhận" at bounding box center [104, 33] width 34 height 17
